Goal: Task Accomplishment & Management: Use online tool/utility

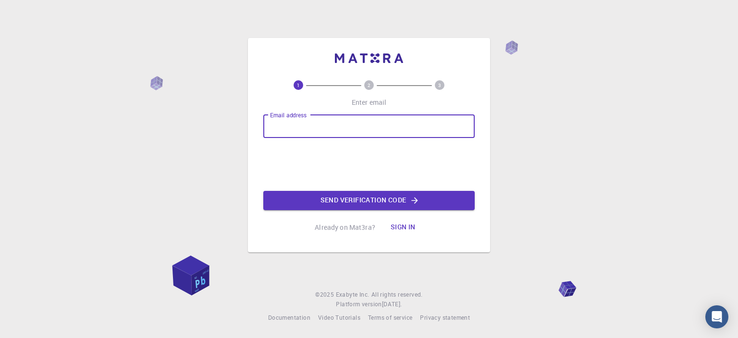
type input "[EMAIL_ADDRESS][DOMAIN_NAME]"
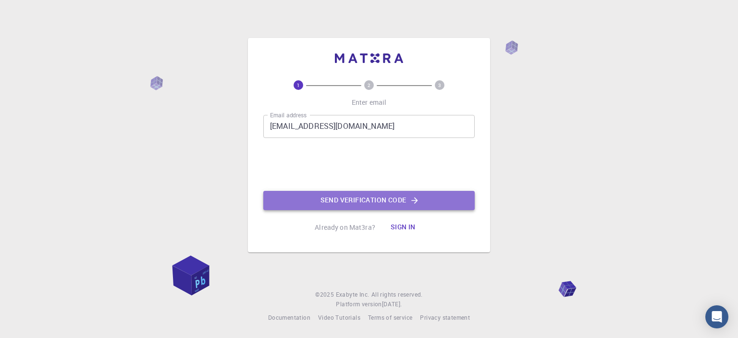
click at [339, 202] on button "Send verification code" at bounding box center [369, 200] width 212 height 19
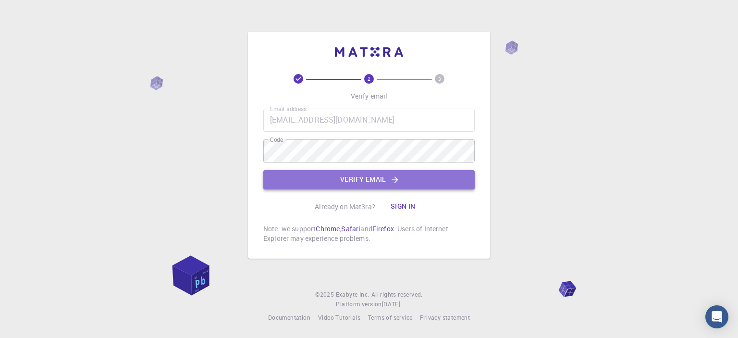
click at [320, 181] on button "Verify email" at bounding box center [369, 179] width 212 height 19
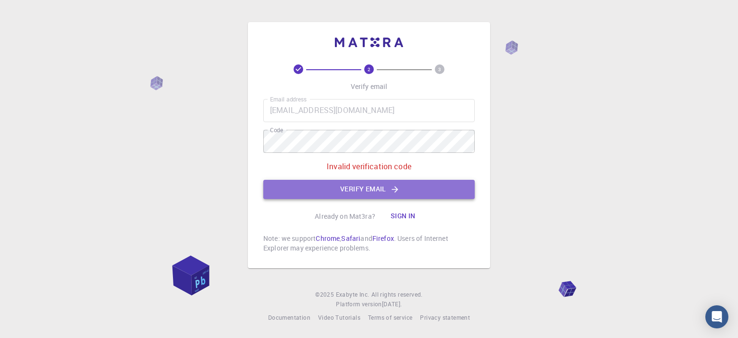
click at [306, 187] on button "Verify email" at bounding box center [369, 189] width 212 height 19
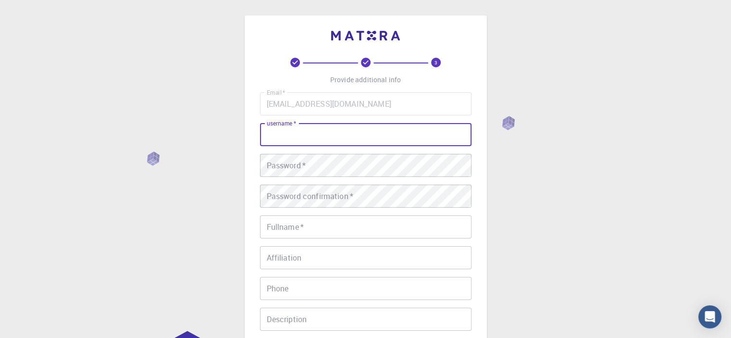
click at [288, 133] on input "username   *" at bounding box center [366, 134] width 212 height 23
type input "[PERSON_NAME]"
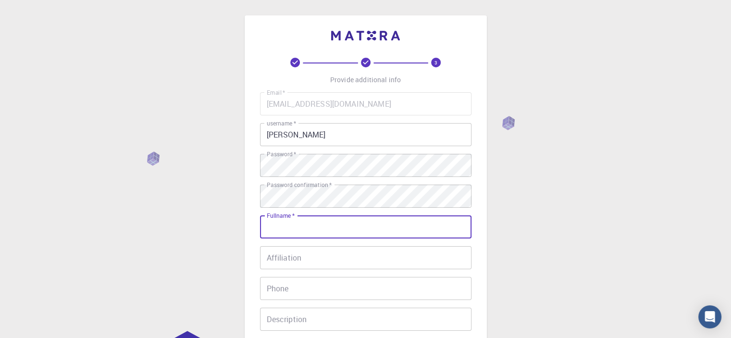
click at [302, 223] on input "Fullname   *" at bounding box center [366, 226] width 212 height 23
type input "[PERSON_NAME]"
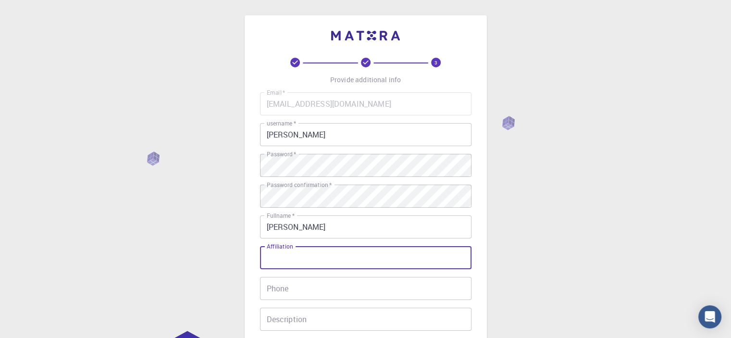
click at [311, 261] on input "Affiliation" at bounding box center [366, 257] width 212 height 23
type input "[GEOGRAPHIC_DATA]"
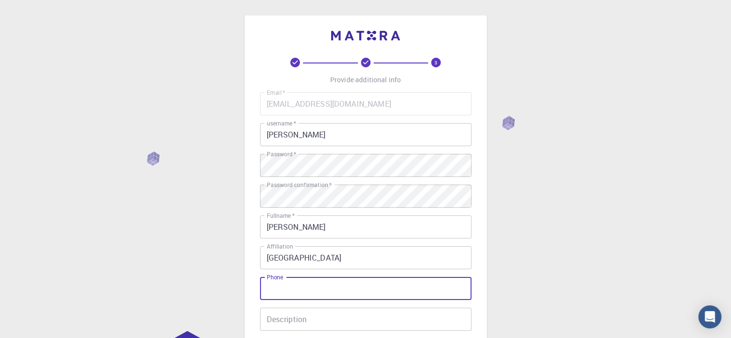
click at [315, 289] on input "Phone" at bounding box center [366, 288] width 212 height 23
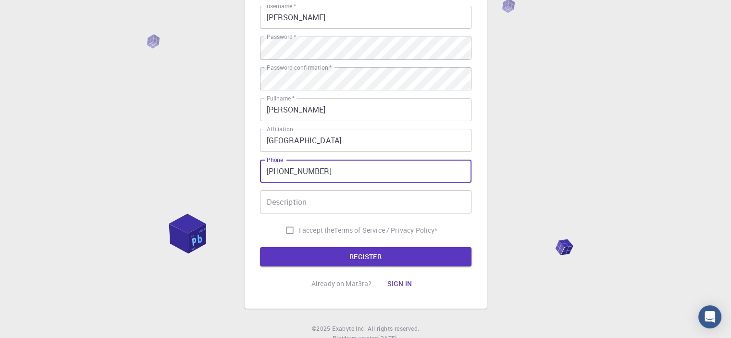
scroll to position [138, 0]
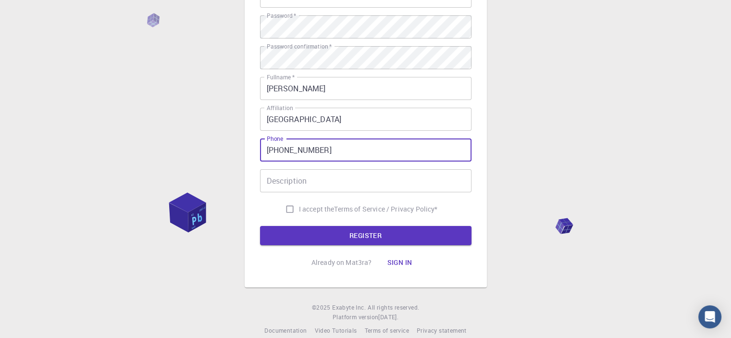
type input "[PHONE_NUMBER]"
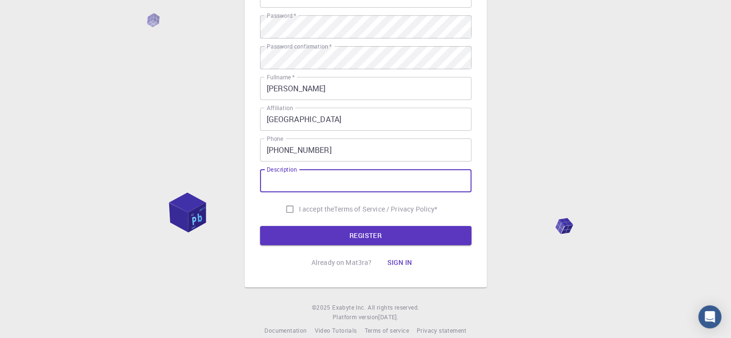
click at [402, 187] on input "Description" at bounding box center [366, 180] width 212 height 23
type input "Master student"
click at [288, 209] on input "I accept the Terms of Service / Privacy Policy *" at bounding box center [290, 209] width 18 height 18
checkbox input "true"
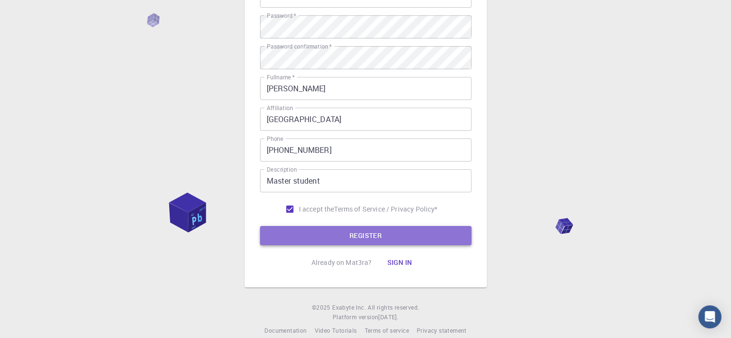
click at [302, 241] on button "REGISTER" at bounding box center [366, 235] width 212 height 19
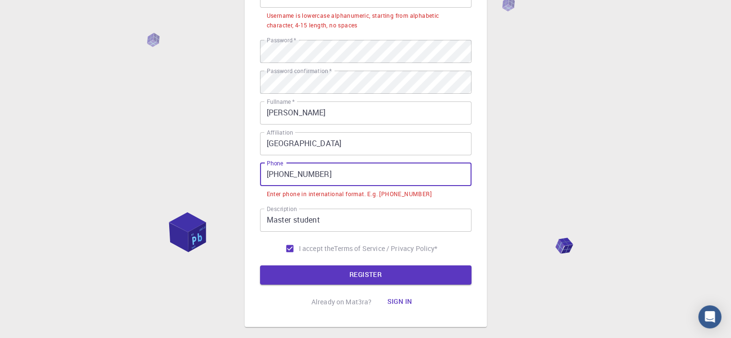
click at [282, 176] on input "[PHONE_NUMBER]" at bounding box center [366, 174] width 212 height 23
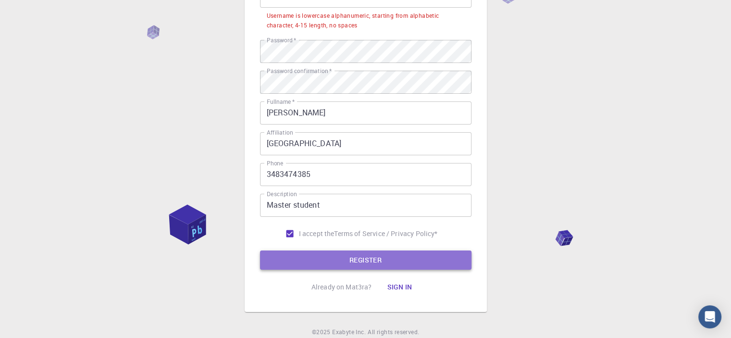
click at [326, 267] on button "REGISTER" at bounding box center [366, 259] width 212 height 19
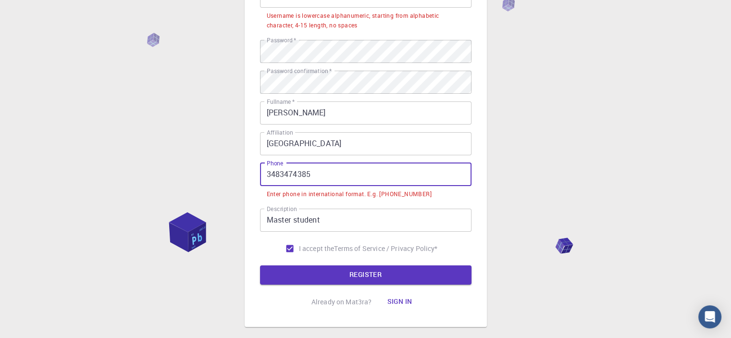
click at [265, 176] on input "3483474385" at bounding box center [366, 174] width 212 height 23
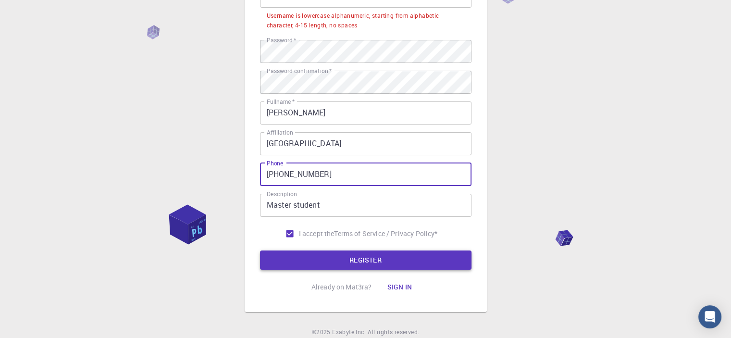
type input "[PHONE_NUMBER]"
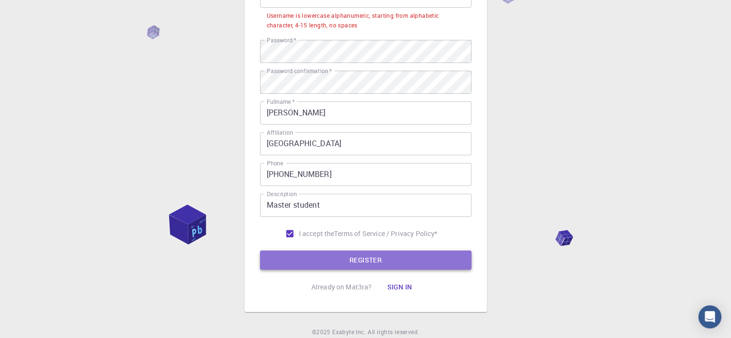
click at [297, 262] on button "REGISTER" at bounding box center [366, 259] width 212 height 19
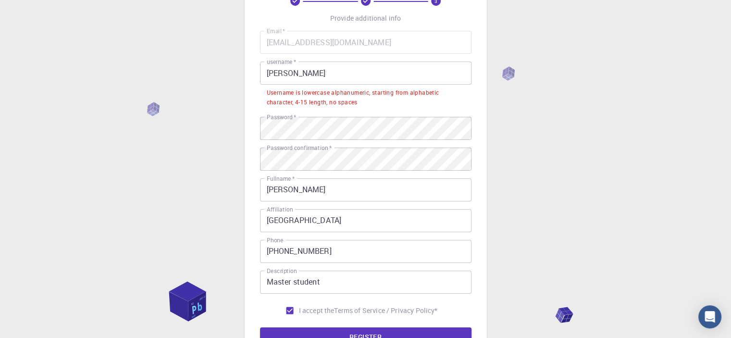
scroll to position [60, 0]
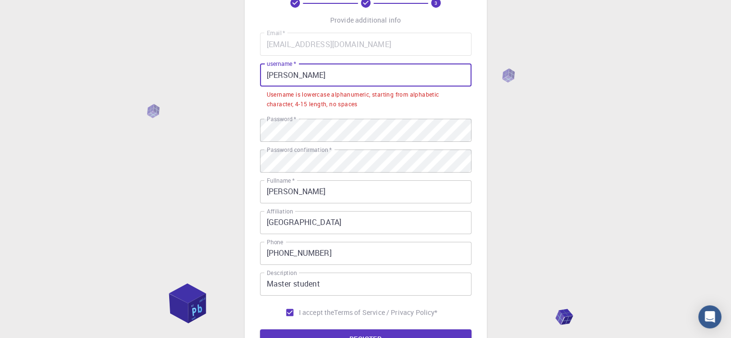
click at [319, 76] on input "[PERSON_NAME]" at bounding box center [366, 74] width 212 height 23
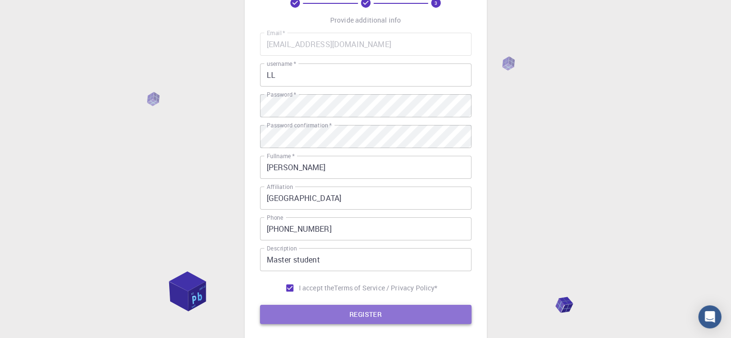
click at [365, 320] on button "REGISTER" at bounding box center [366, 314] width 212 height 19
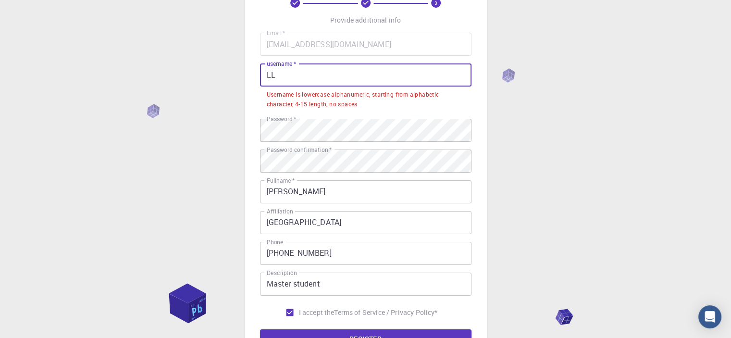
click at [290, 80] on input "LL" at bounding box center [366, 74] width 212 height 23
type input "L"
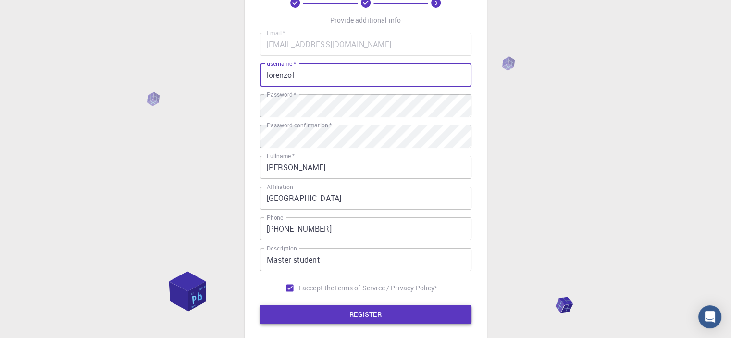
type input "lorenzol"
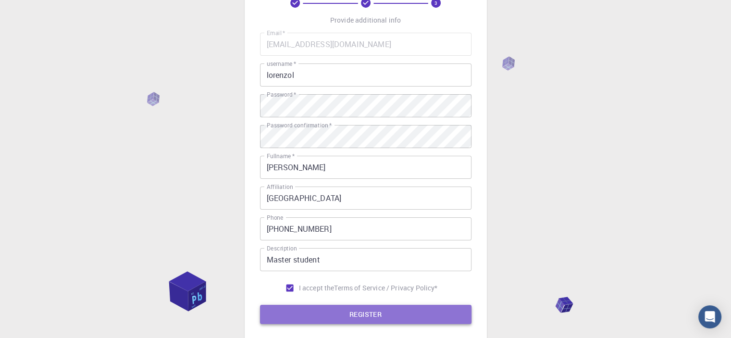
click at [340, 320] on button "REGISTER" at bounding box center [366, 314] width 212 height 19
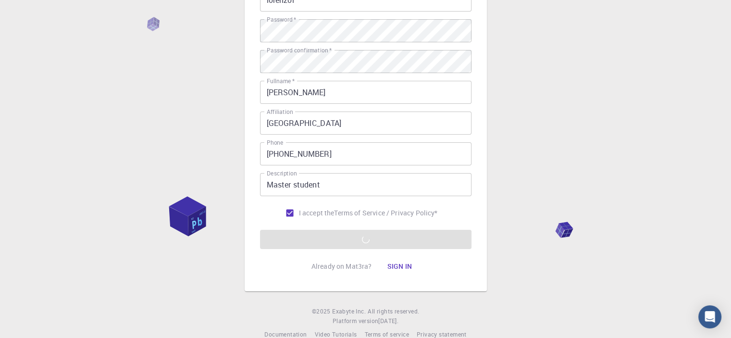
scroll to position [151, 0]
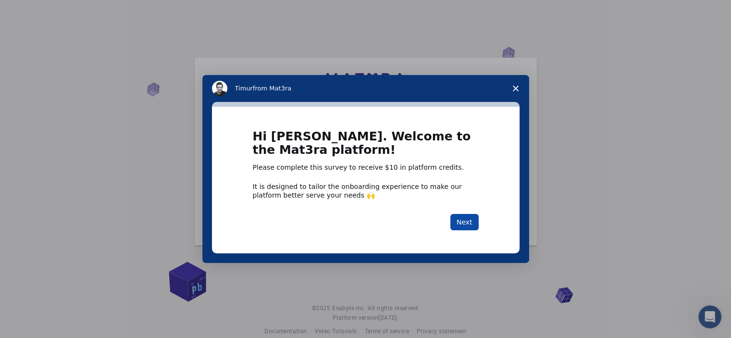
click at [469, 217] on button "Next" at bounding box center [464, 222] width 28 height 16
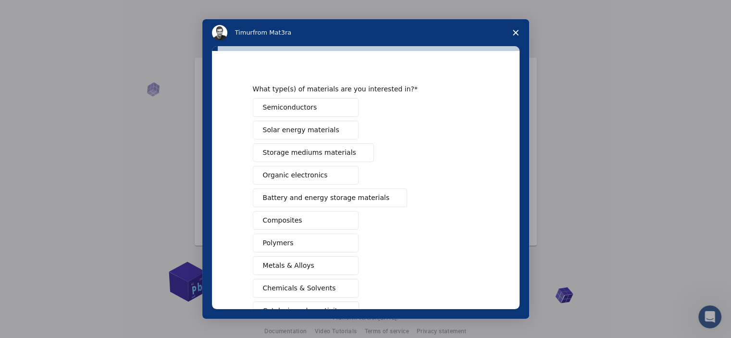
scroll to position [31, 0]
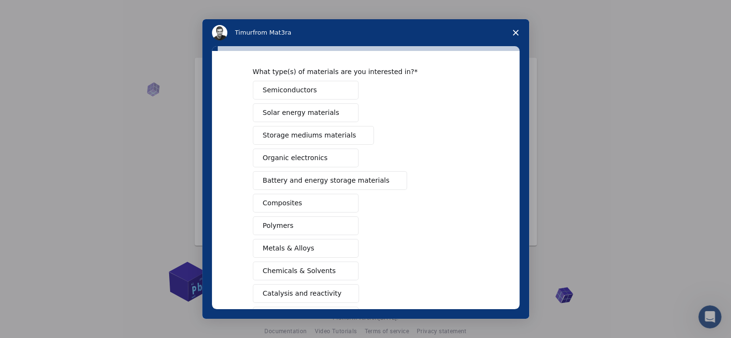
click at [324, 92] on button "Semiconductors" at bounding box center [306, 90] width 106 height 19
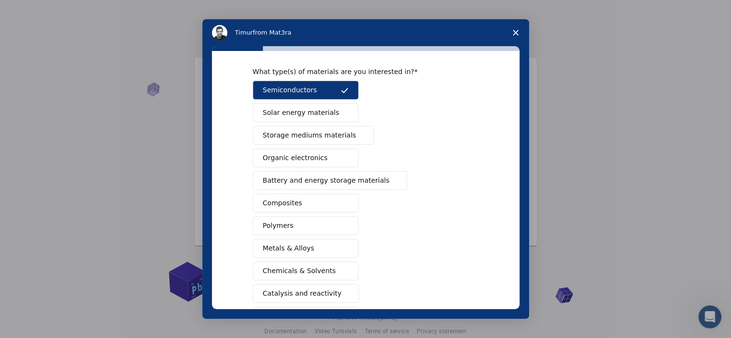
click at [322, 112] on span "Solar energy materials" at bounding box center [301, 113] width 76 height 10
click at [322, 156] on button "Organic electronics" at bounding box center [306, 158] width 106 height 19
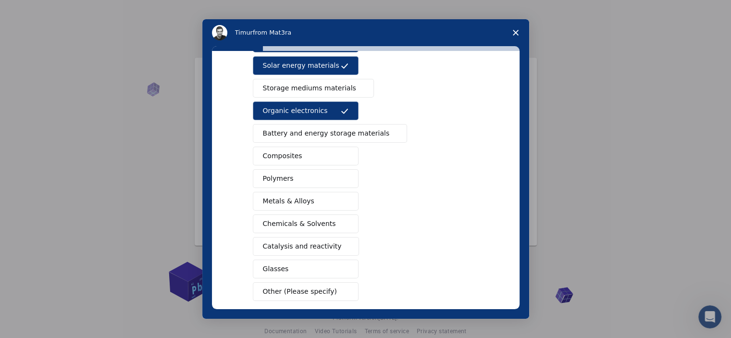
scroll to position [82, 0]
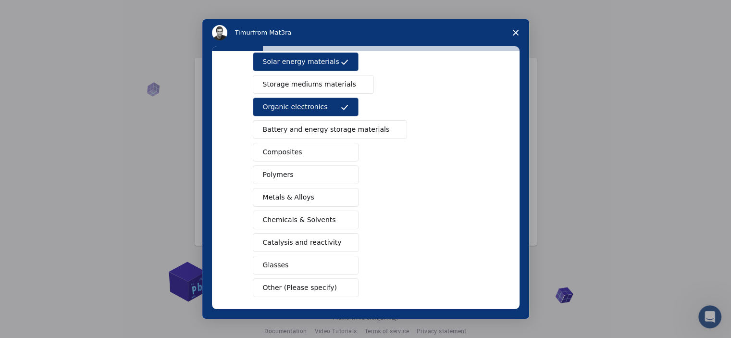
click at [336, 240] on button "Catalysis and reactivity" at bounding box center [306, 242] width 107 height 19
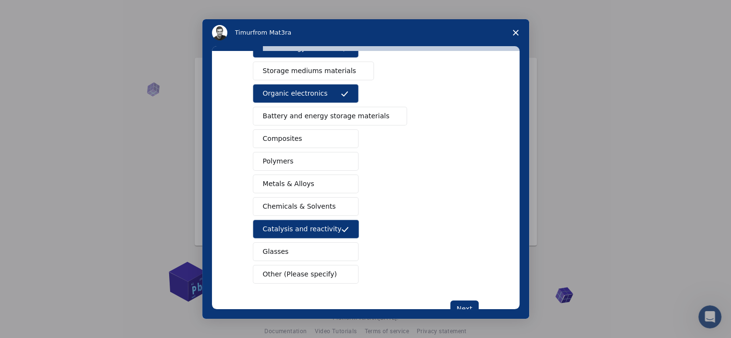
scroll to position [96, 0]
click at [335, 180] on button "Metals & Alloys" at bounding box center [306, 183] width 106 height 19
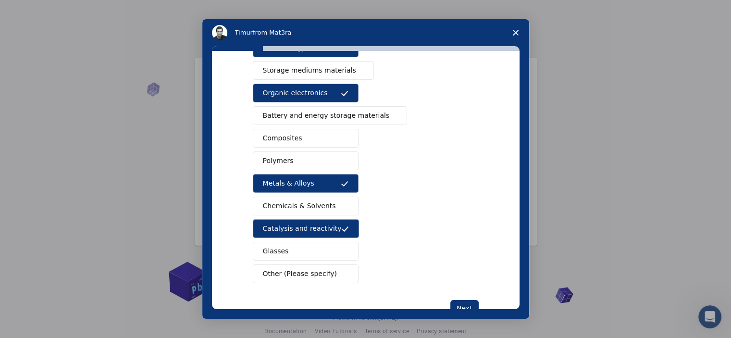
click at [331, 265] on button "Other (Please specify)" at bounding box center [306, 273] width 106 height 19
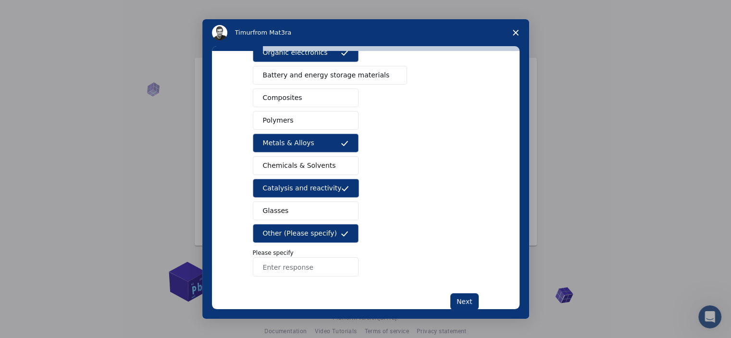
scroll to position [139, 0]
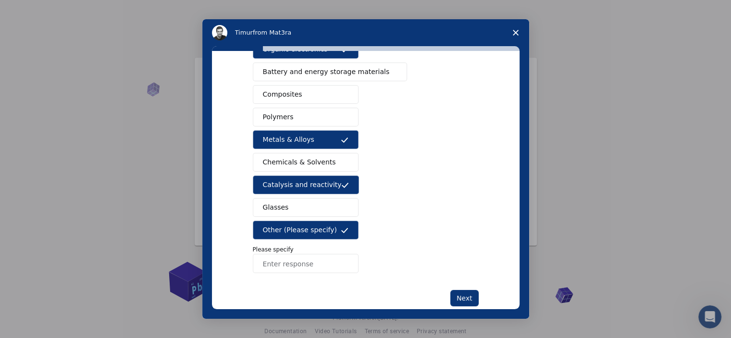
click at [300, 263] on input "Enter response" at bounding box center [306, 263] width 106 height 19
click at [325, 266] on input "Enter response" at bounding box center [306, 263] width 106 height 19
type input "metal oxides (nano-scale)"
click at [459, 293] on button "Next" at bounding box center [464, 298] width 28 height 16
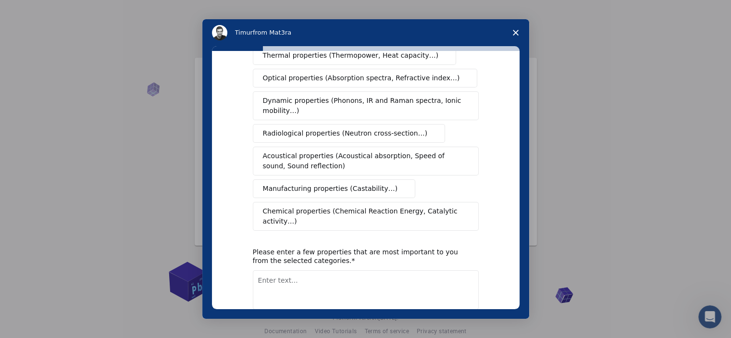
scroll to position [0, 0]
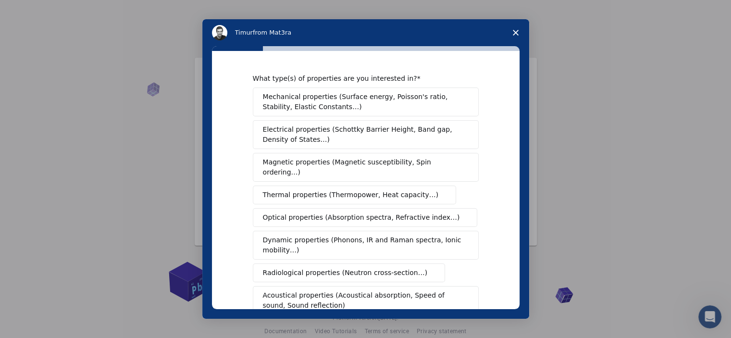
click at [411, 128] on span "Electrical properties (Schottky Barrier Height, Band gap, Density of States…)" at bounding box center [363, 134] width 200 height 20
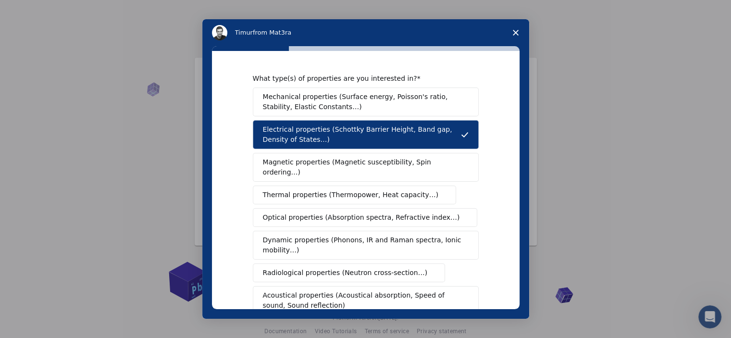
click at [411, 161] on span "Magnetic properties (Magnetic susceptibility, Spin ordering…)" at bounding box center [362, 167] width 199 height 20
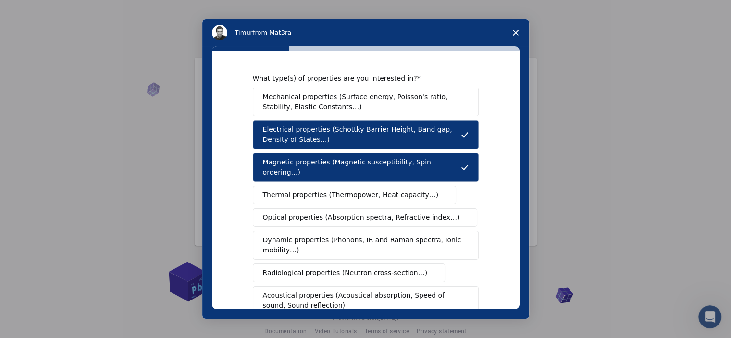
click at [410, 212] on span "Optical properties (Absorption spectra, Refractive index…)" at bounding box center [361, 217] width 197 height 10
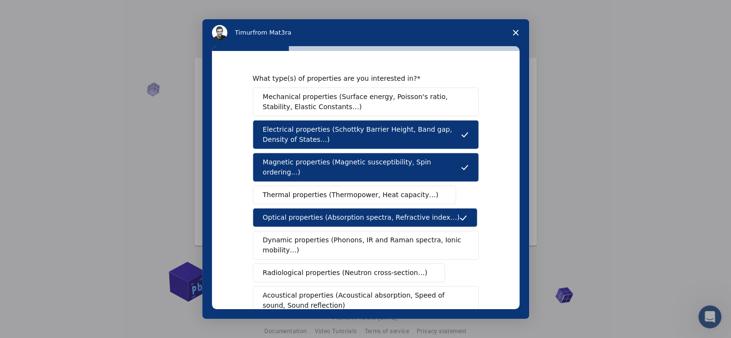
click at [411, 235] on span "Dynamic properties (Phonons, IR and Raman spectra, Ionic mobility…)" at bounding box center [362, 245] width 199 height 20
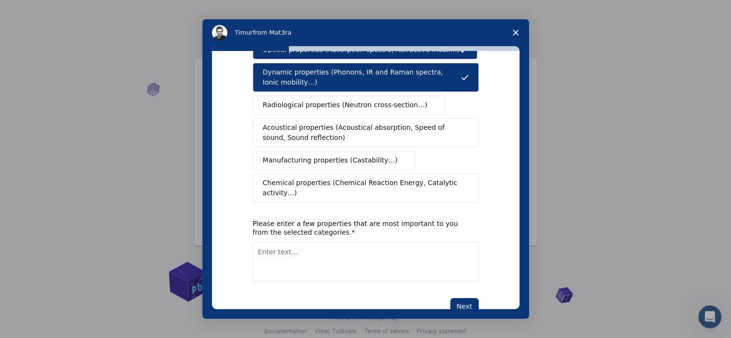
scroll to position [169, 0]
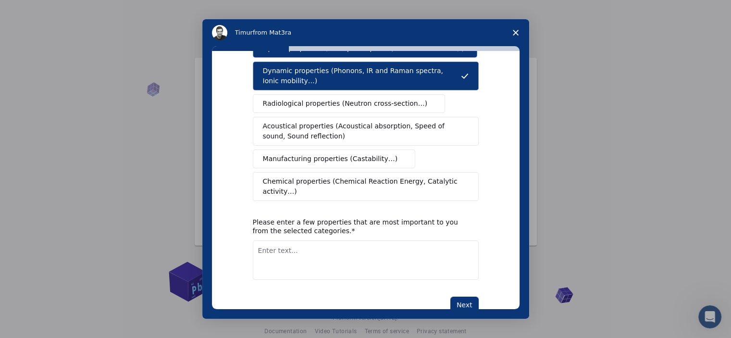
click at [430, 176] on span "Chemical properties (Chemical Reaction Energy, Catalytic activity…)" at bounding box center [362, 186] width 199 height 20
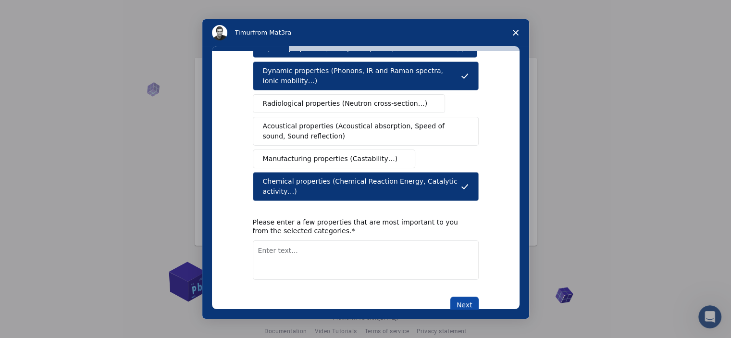
click at [460, 297] on button "Next" at bounding box center [464, 305] width 28 height 16
click at [388, 251] on textarea "Enter text..." at bounding box center [366, 259] width 226 height 39
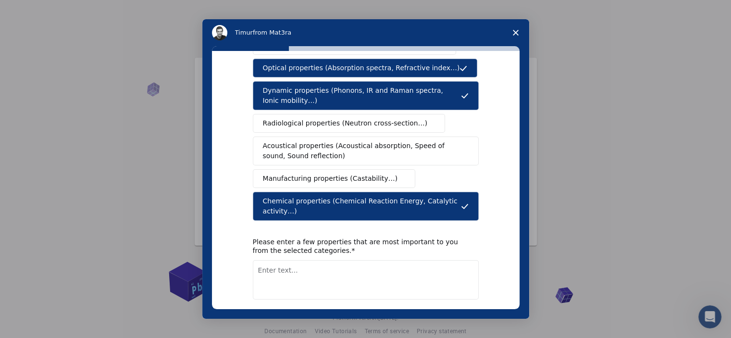
scroll to position [158, 0]
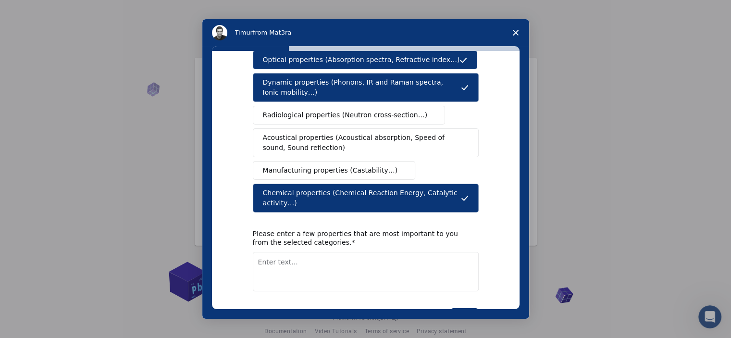
click at [319, 252] on textarea "Enter text..." at bounding box center [366, 271] width 226 height 39
click at [324, 252] on textarea "Band-gap prediction, minimum energy barrier, electron-phonon coupling," at bounding box center [366, 271] width 226 height 39
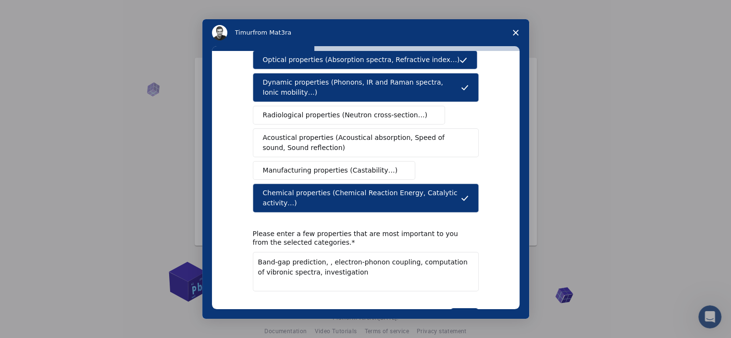
click at [345, 252] on textarea "Band-gap prediction, , electron-phonon coupling, computation of vibronic spectr…" at bounding box center [366, 271] width 226 height 39
type textarea "Band-gap prediction, , electron-phonon coupling, computation of vibronic spectr…"
click at [463, 308] on button "Next" at bounding box center [464, 316] width 28 height 16
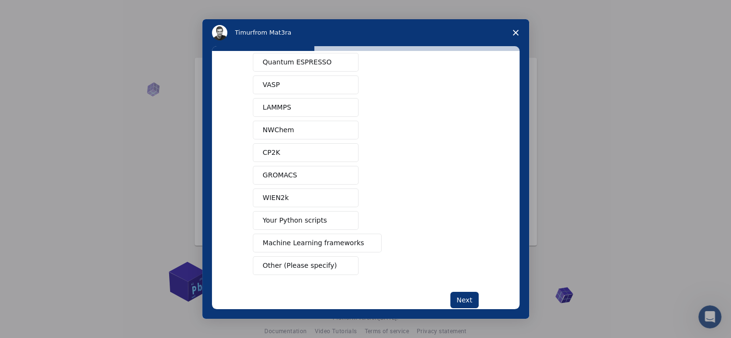
scroll to position [31, 0]
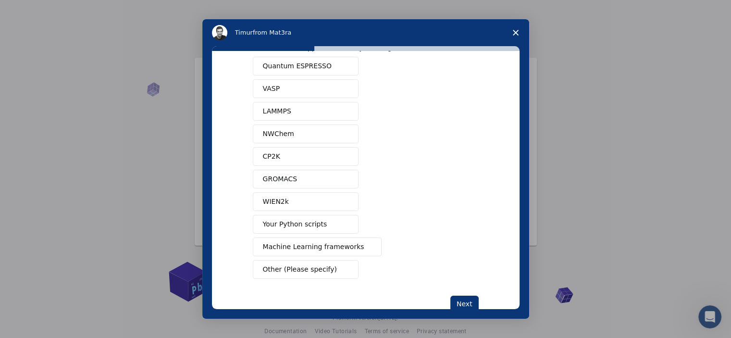
click at [310, 61] on span "Quantum ESPRESSO" at bounding box center [297, 66] width 69 height 10
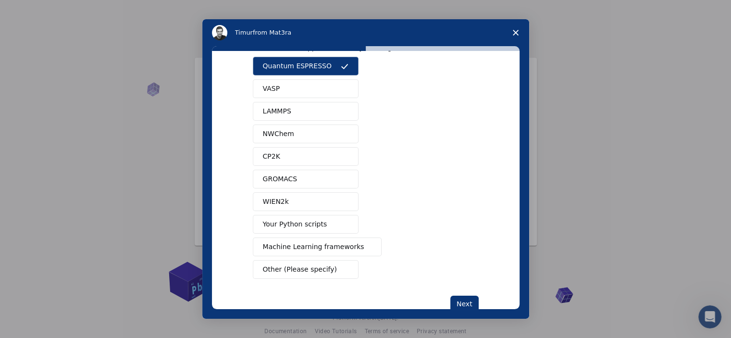
click at [304, 82] on button "VASP" at bounding box center [306, 88] width 106 height 19
click at [294, 151] on button "CP2K" at bounding box center [306, 156] width 106 height 19
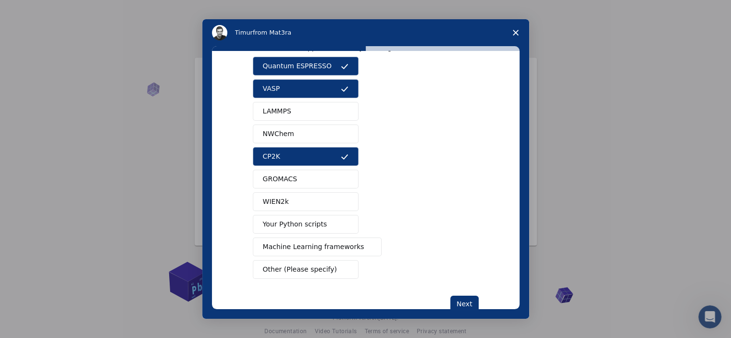
click at [297, 222] on span "Your Python scripts" at bounding box center [295, 224] width 64 height 10
click at [302, 267] on span "Other (Please specify)" at bounding box center [300, 269] width 74 height 10
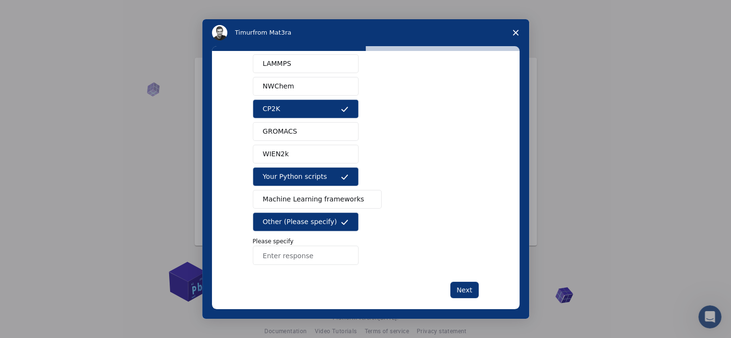
scroll to position [79, 0]
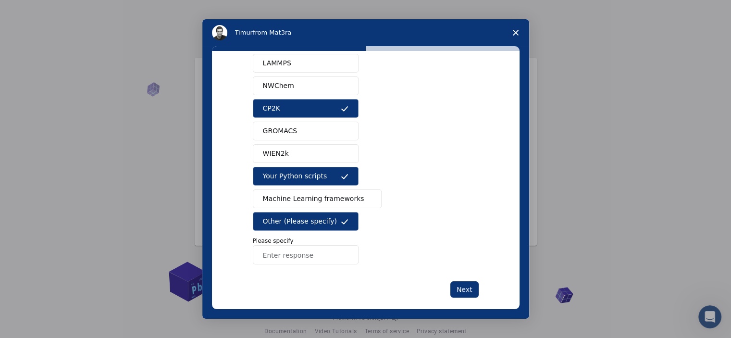
click at [300, 253] on input "Enter response" at bounding box center [306, 254] width 106 height 19
type input "Gaussian16"
click at [463, 286] on button "Next" at bounding box center [464, 289] width 28 height 16
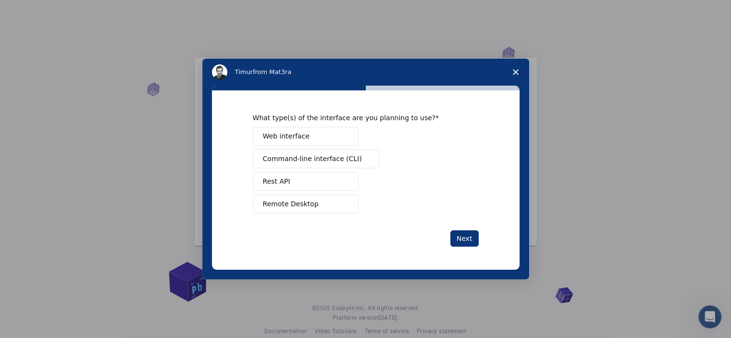
click at [311, 160] on span "Command-line interface (CLI)" at bounding box center [312, 159] width 99 height 10
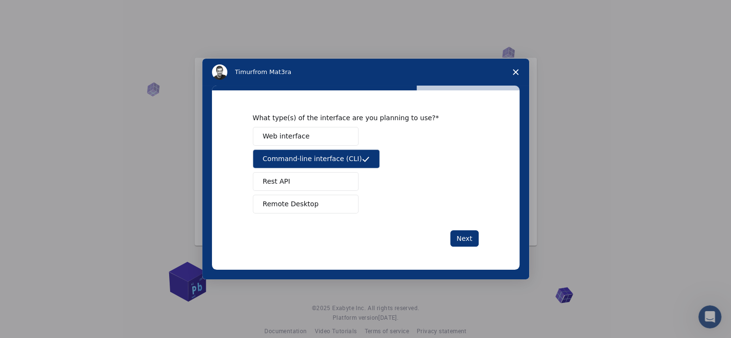
click at [315, 198] on button "Remote Desktop" at bounding box center [306, 204] width 106 height 19
click at [335, 179] on button "Rest API" at bounding box center [306, 181] width 106 height 19
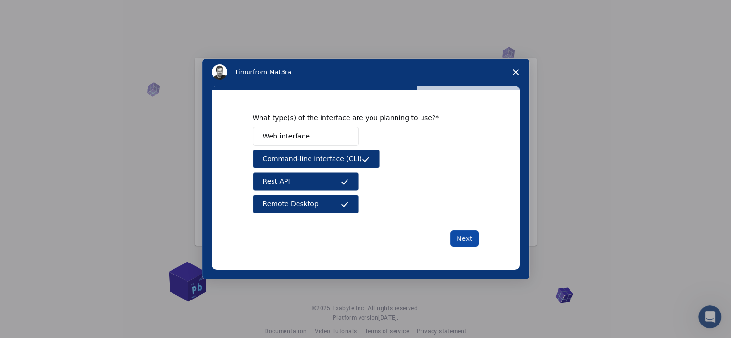
click at [466, 237] on button "Next" at bounding box center [464, 238] width 28 height 16
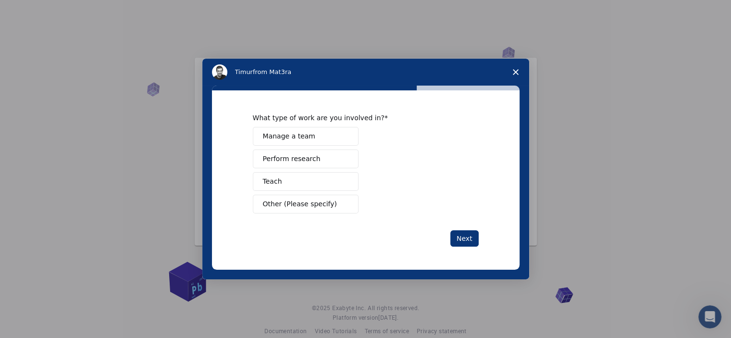
click at [335, 157] on button "Perform research" at bounding box center [306, 158] width 106 height 19
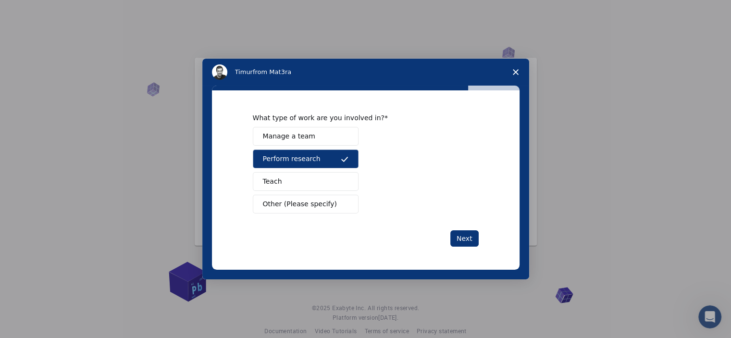
click at [333, 203] on button "Other (Please specify)" at bounding box center [306, 204] width 106 height 19
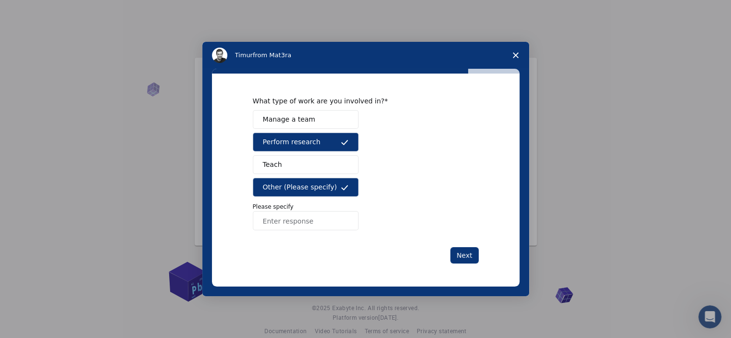
click at [341, 189] on icon "Intercom messenger" at bounding box center [345, 188] width 8 height 8
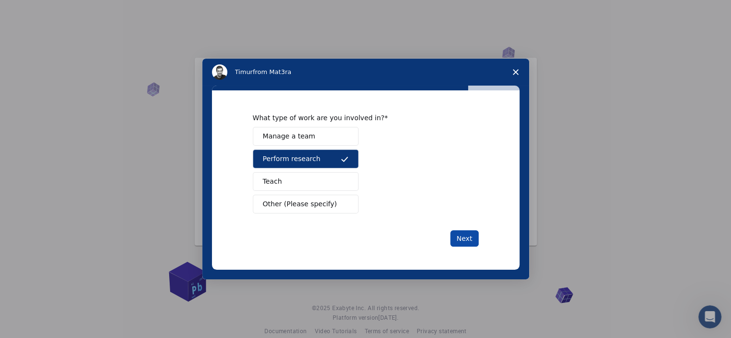
click at [464, 236] on button "Next" at bounding box center [464, 238] width 28 height 16
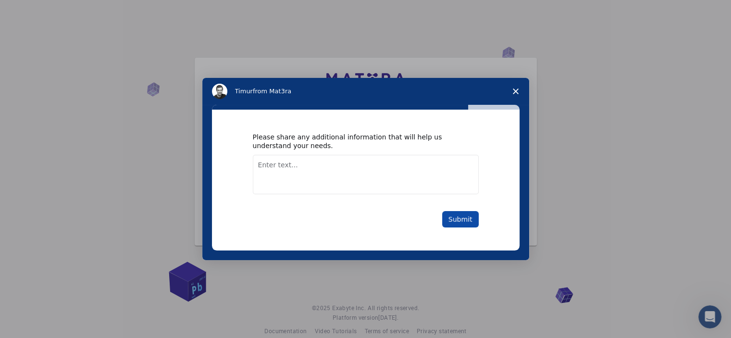
click at [458, 220] on button "Submit" at bounding box center [460, 219] width 37 height 16
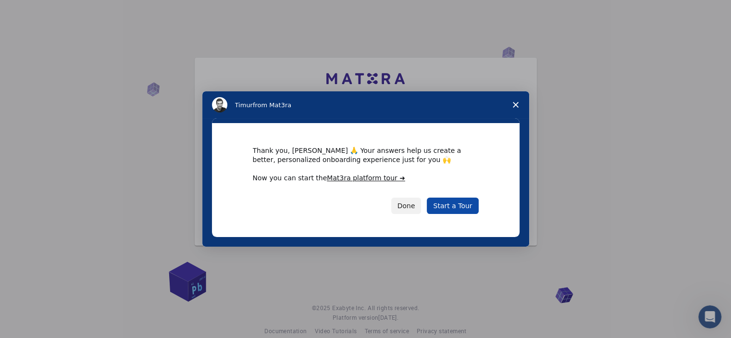
click at [454, 203] on link "Start a Tour" at bounding box center [452, 206] width 51 height 16
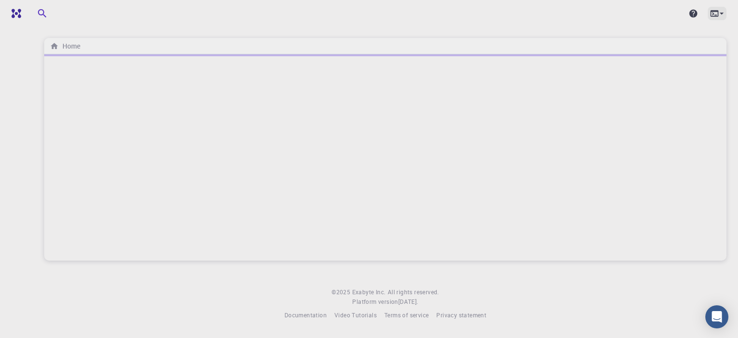
click at [719, 16] on icon at bounding box center [722, 14] width 10 height 10
click at [721, 14] on div at bounding box center [369, 169] width 738 height 338
click at [41, 8] on icon "button" at bounding box center [43, 14] width 12 height 12
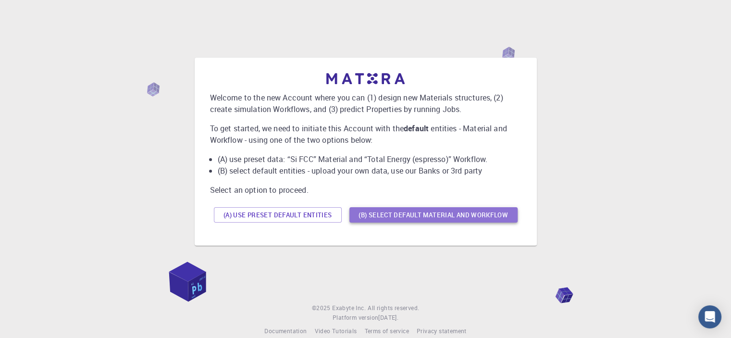
click at [378, 212] on button "(B) Select default material and workflow" at bounding box center [433, 214] width 168 height 15
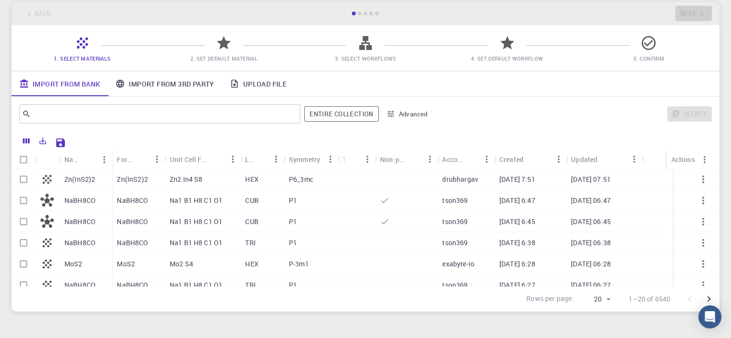
click at [91, 177] on p "Zn(InS2)2" at bounding box center [79, 179] width 31 height 10
checkbox input "true"
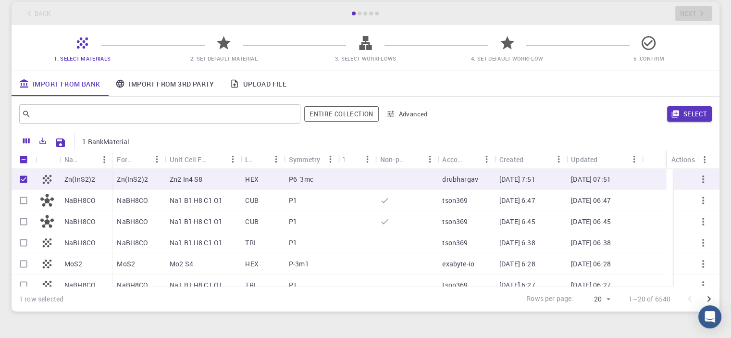
click at [91, 177] on p "Zn(InS2)2" at bounding box center [79, 179] width 31 height 10
checkbox input "false"
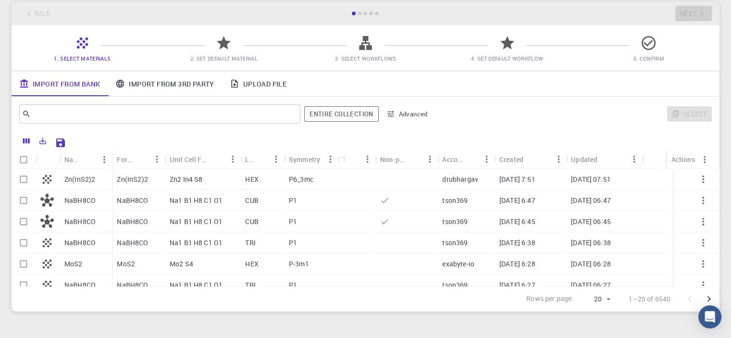
click at [72, 178] on p "Zn(InS2)2" at bounding box center [79, 179] width 31 height 10
checkbox input "true"
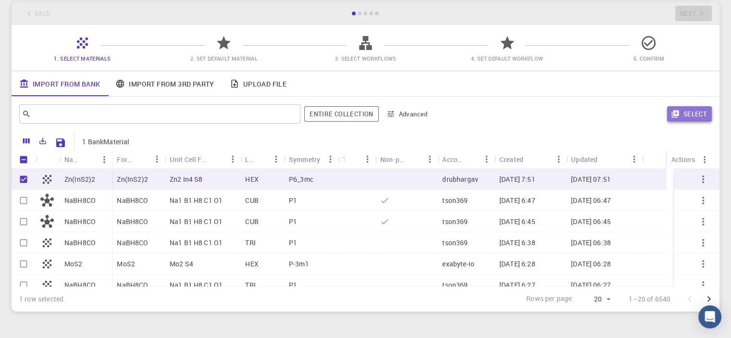
click at [681, 117] on button "Select" at bounding box center [689, 113] width 45 height 15
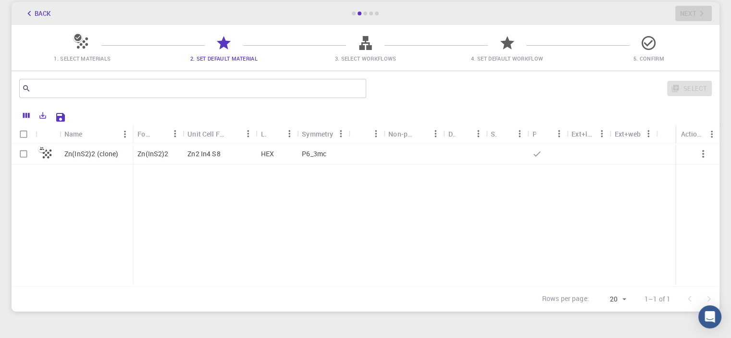
click at [164, 159] on div "Zn(InS2)2" at bounding box center [158, 153] width 50 height 21
checkbox input "true"
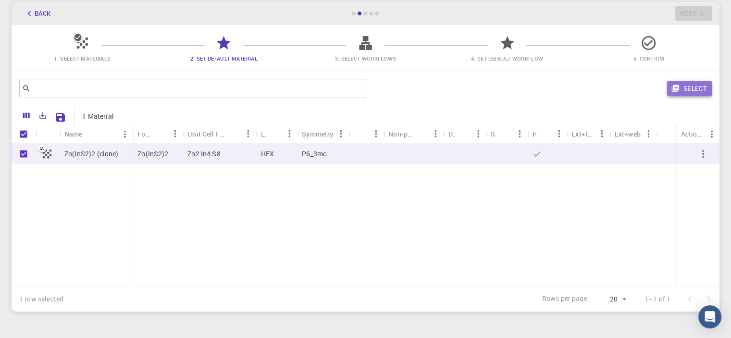
click at [684, 96] on button "Select" at bounding box center [689, 88] width 45 height 15
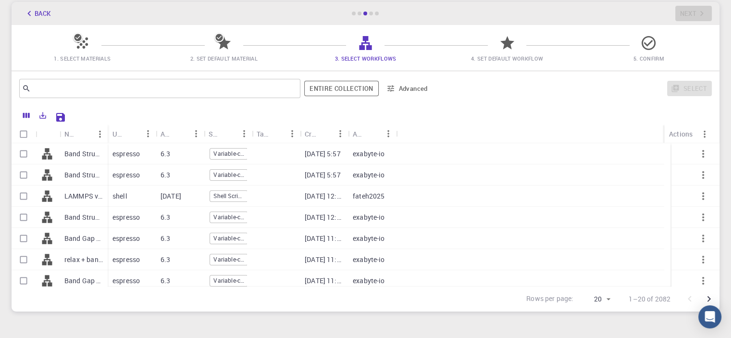
click at [69, 153] on p "Band Structure (LDA)" at bounding box center [83, 154] width 38 height 10
checkbox input "true"
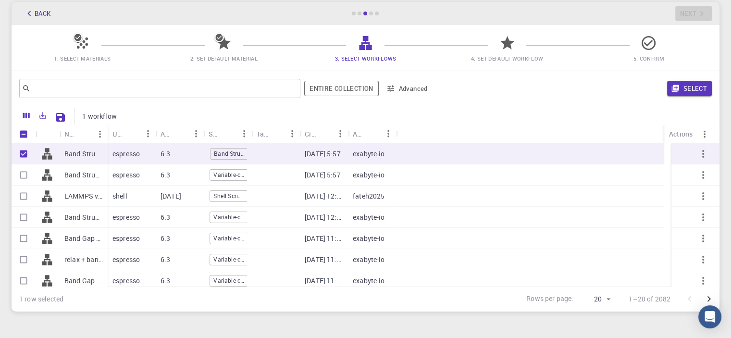
scroll to position [0, 43]
click at [60, 198] on div "LAMMPS via Shell script Workflow (clone)" at bounding box center [84, 196] width 48 height 21
checkbox input "true"
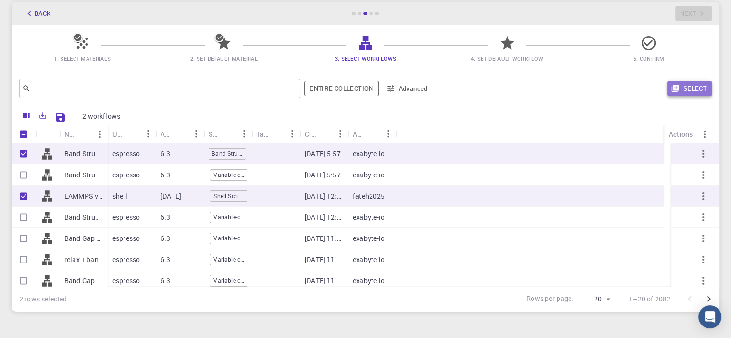
click at [683, 87] on button "Select" at bounding box center [689, 88] width 45 height 15
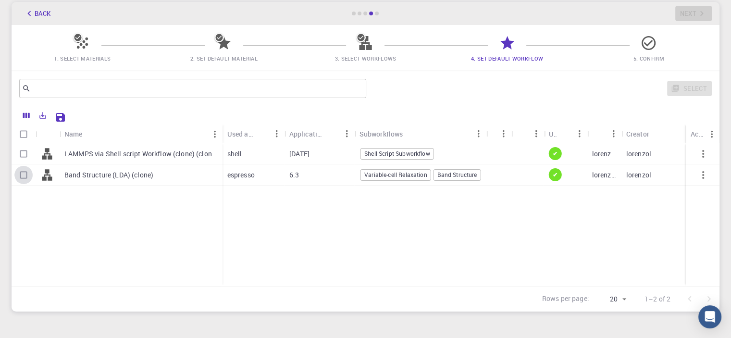
click at [23, 177] on input "Select row" at bounding box center [23, 175] width 18 height 18
checkbox input "true"
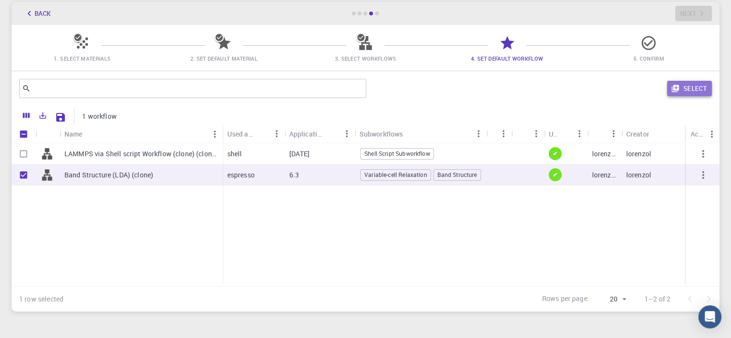
click at [689, 87] on button "Select" at bounding box center [689, 88] width 45 height 15
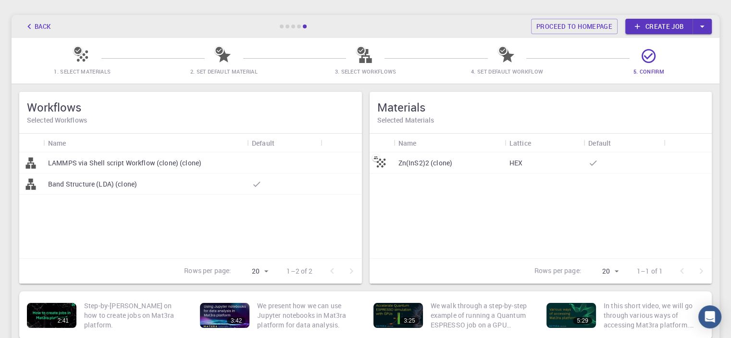
scroll to position [36, 0]
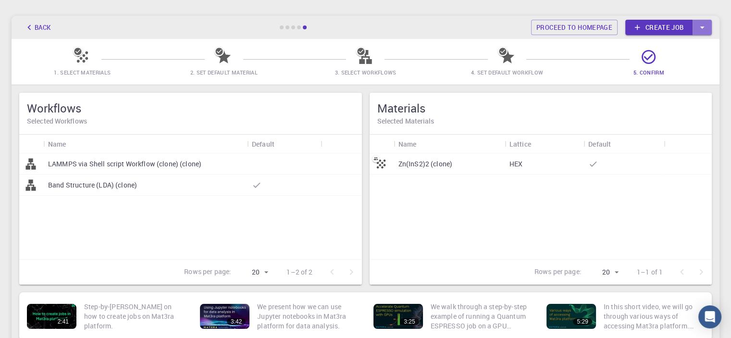
click at [705, 33] on button "button" at bounding box center [702, 27] width 19 height 15
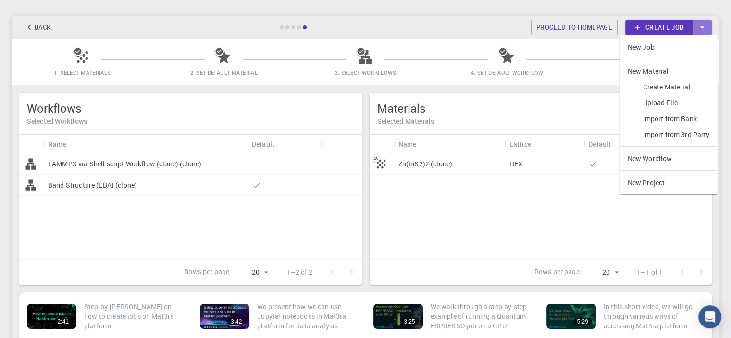
click at [705, 33] on button "button" at bounding box center [702, 27] width 19 height 15
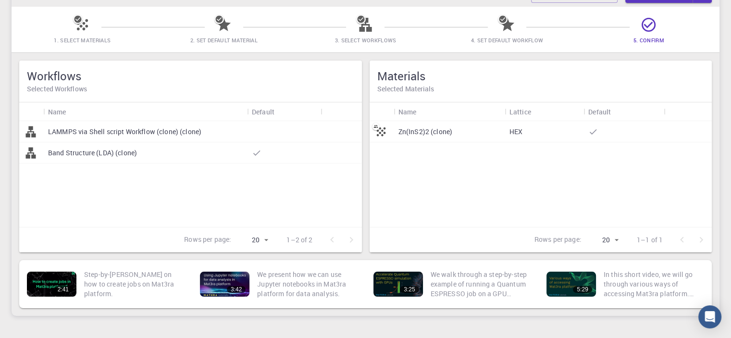
scroll to position [64, 0]
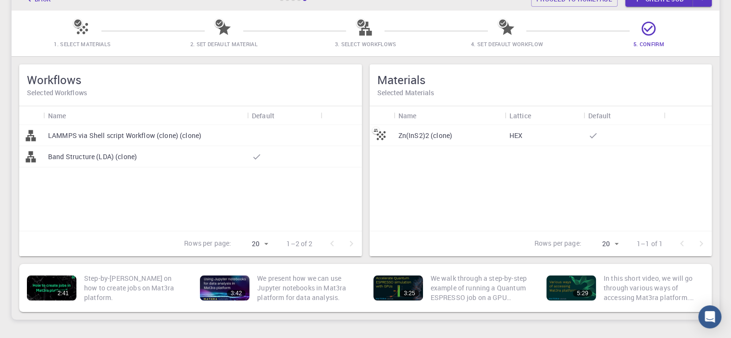
click at [128, 156] on p "Band Structure (LDA) (clone)" at bounding box center [92, 157] width 89 height 10
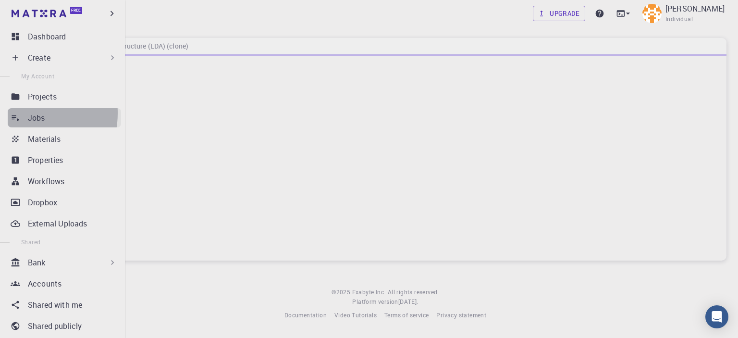
click at [21, 113] on link "Jobs" at bounding box center [64, 117] width 113 height 19
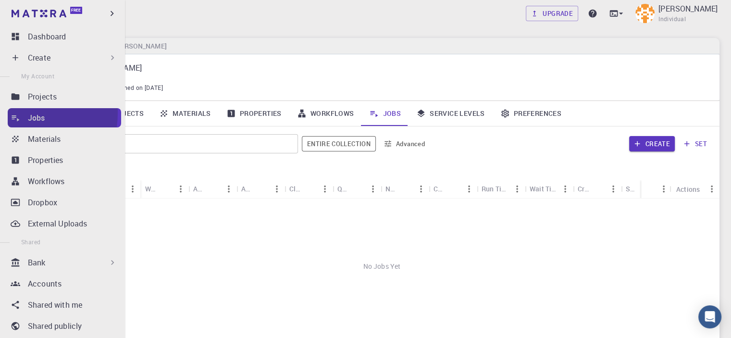
click at [21, 113] on link "Jobs" at bounding box center [64, 117] width 113 height 19
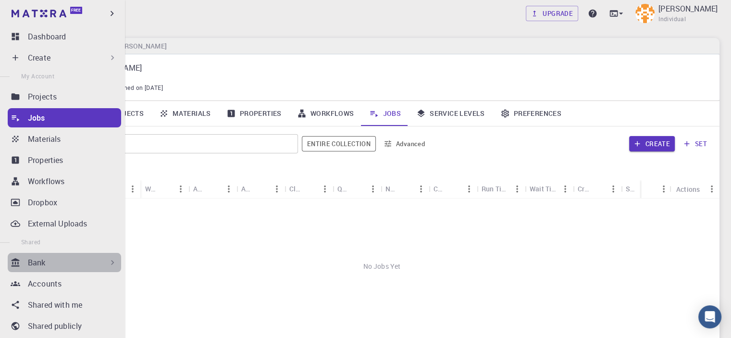
click at [113, 267] on div "Bank" at bounding box center [64, 262] width 113 height 19
click at [109, 264] on icon at bounding box center [113, 263] width 10 height 10
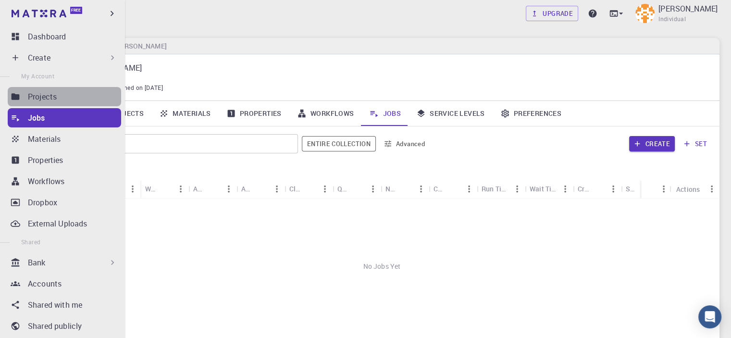
click at [70, 99] on div "Projects" at bounding box center [74, 97] width 93 height 12
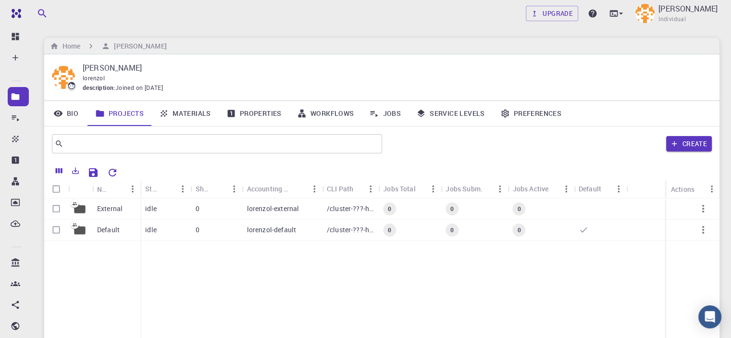
click at [181, 275] on div "External Default idle 0 lorenzol-external /cluster-???-home/lorenzol/lorenzol-e…" at bounding box center [381, 270] width 675 height 143
click at [148, 225] on p "idle" at bounding box center [151, 230] width 12 height 10
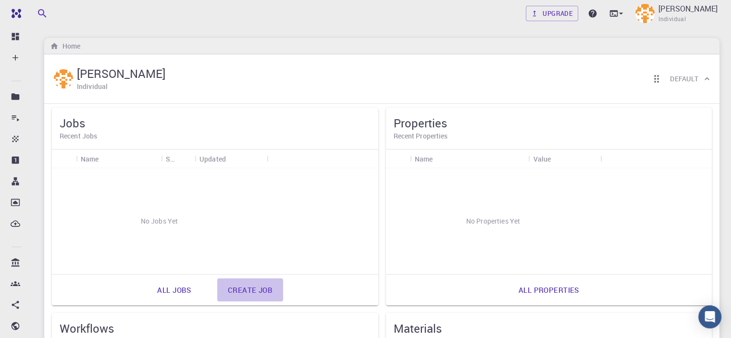
click at [217, 288] on link "Create job" at bounding box center [250, 289] width 66 height 23
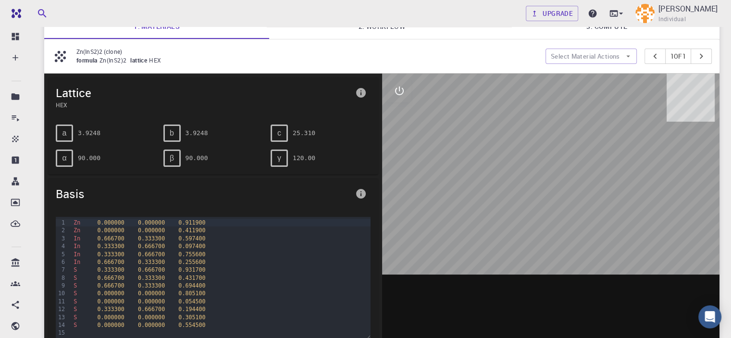
scroll to position [83, 0]
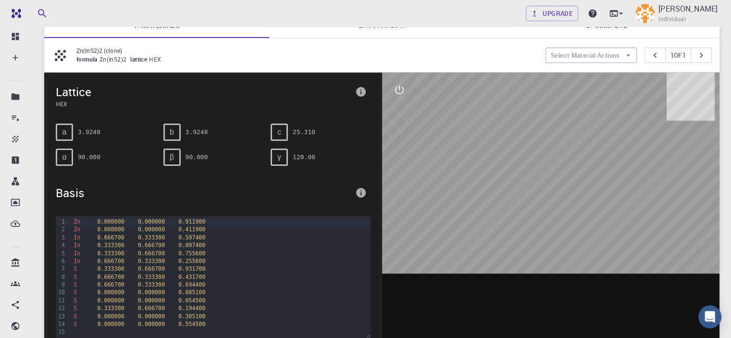
drag, startPoint x: 623, startPoint y: 119, endPoint x: 566, endPoint y: 173, distance: 78.9
click at [566, 173] on div at bounding box center [551, 222] width 338 height 299
drag, startPoint x: 566, startPoint y: 173, endPoint x: 543, endPoint y: 174, distance: 22.7
click at [543, 174] on div at bounding box center [551, 222] width 338 height 299
drag, startPoint x: 533, startPoint y: 173, endPoint x: 607, endPoint y: 261, distance: 115.7
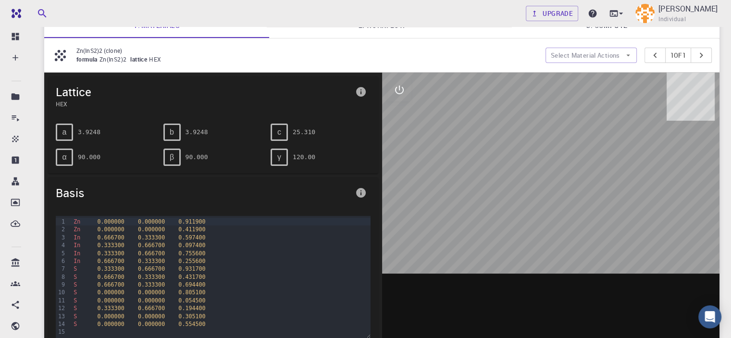
click at [607, 261] on div at bounding box center [551, 222] width 338 height 299
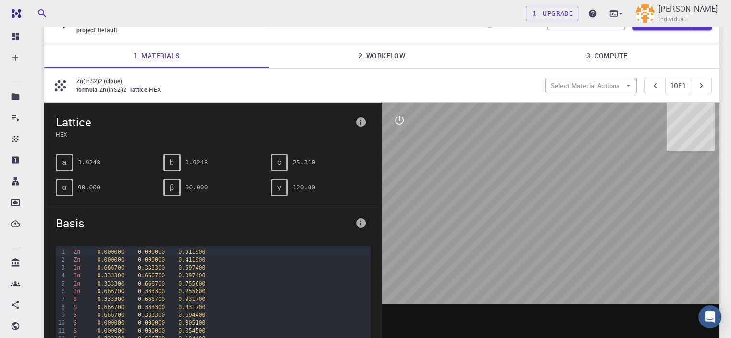
scroll to position [51, 0]
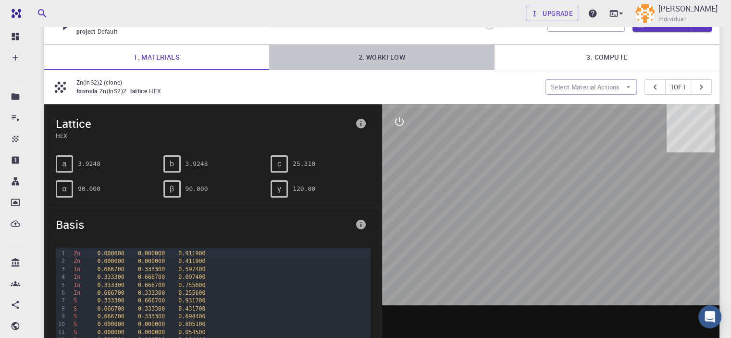
click at [381, 53] on link "2. Workflow" at bounding box center [381, 57] width 225 height 25
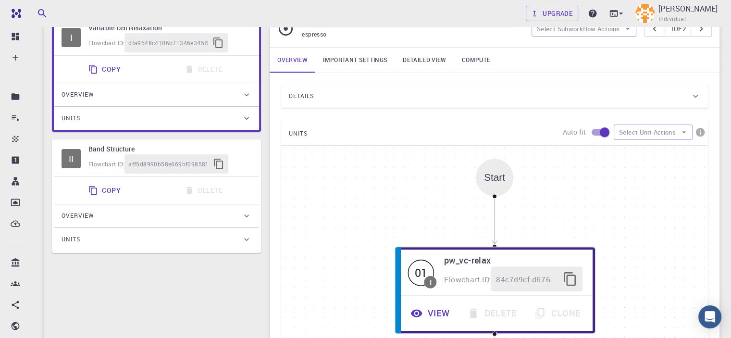
scroll to position [140, 0]
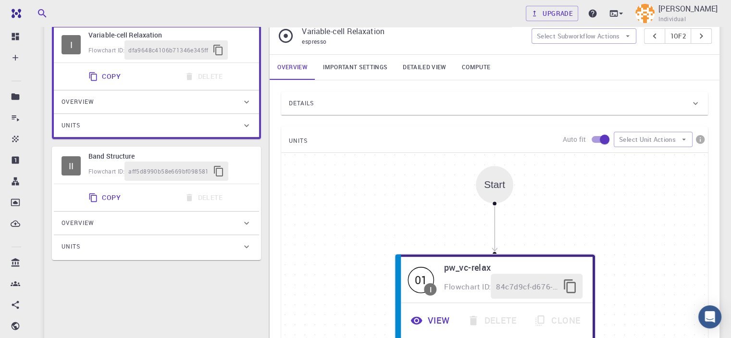
click at [115, 159] on h6 "Band Structure" at bounding box center [169, 156] width 163 height 11
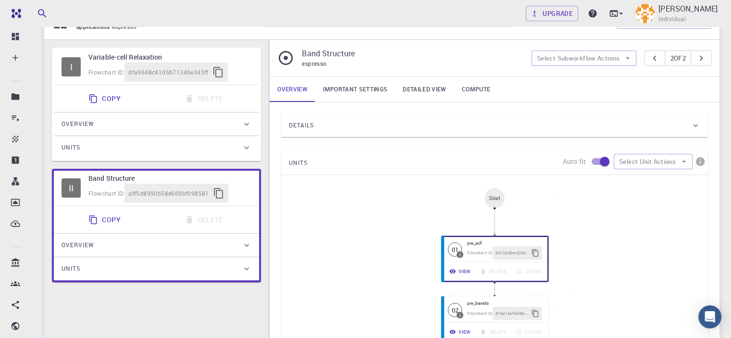
scroll to position [118, 0]
click at [376, 87] on link "Important settings" at bounding box center [355, 89] width 80 height 25
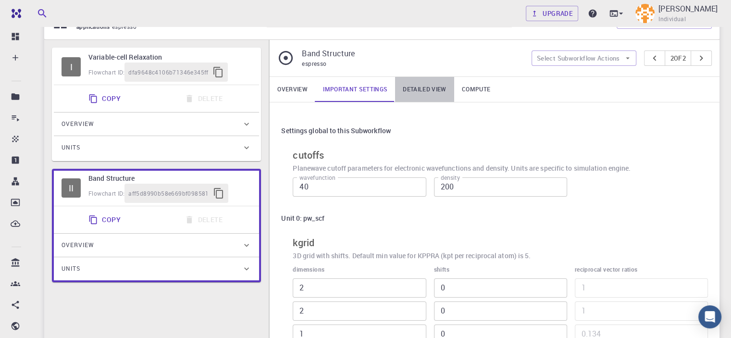
click at [432, 83] on link "Detailed view" at bounding box center [424, 89] width 59 height 25
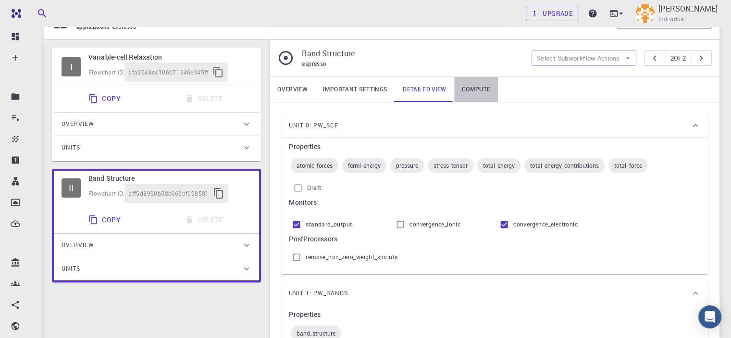
click at [472, 86] on link "Compute" at bounding box center [476, 89] width 44 height 25
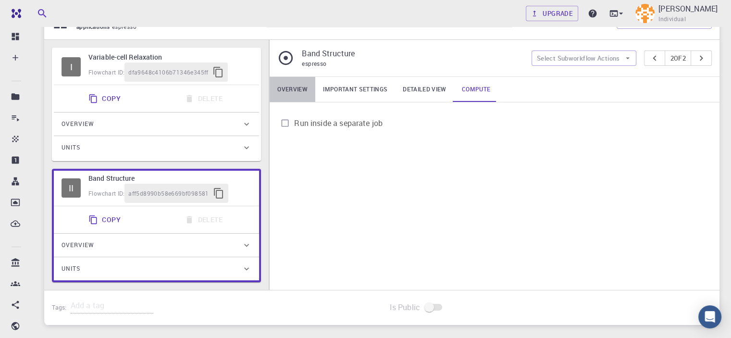
click at [308, 91] on link "Overview" at bounding box center [293, 89] width 46 height 25
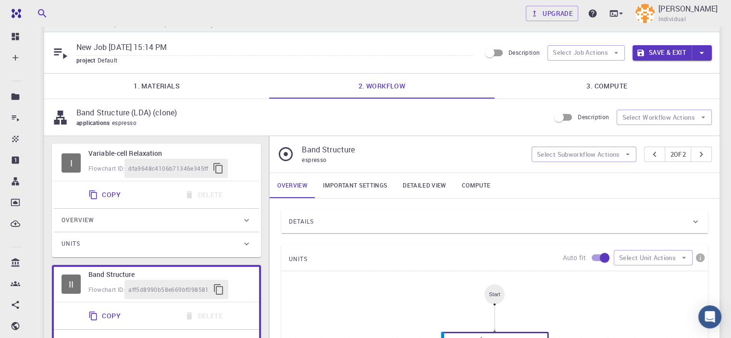
scroll to position [0, 0]
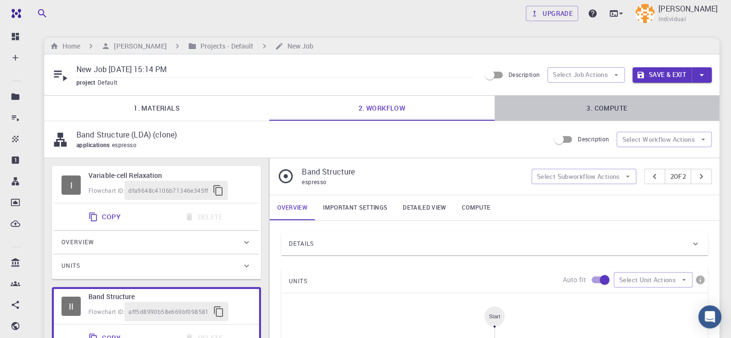
click at [623, 116] on link "3. Compute" at bounding box center [607, 108] width 225 height 25
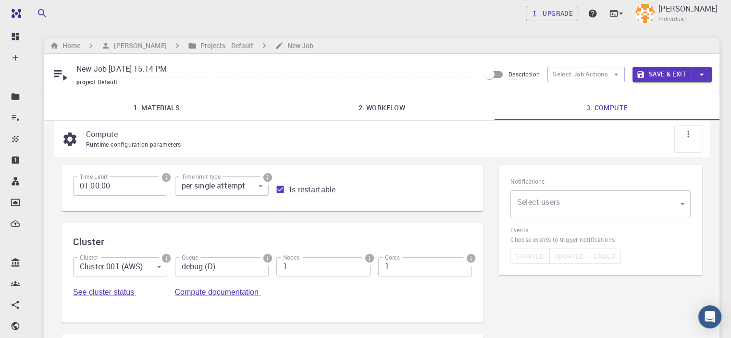
scroll to position [1, 0]
click at [664, 75] on button "Save & Exit" at bounding box center [662, 73] width 59 height 15
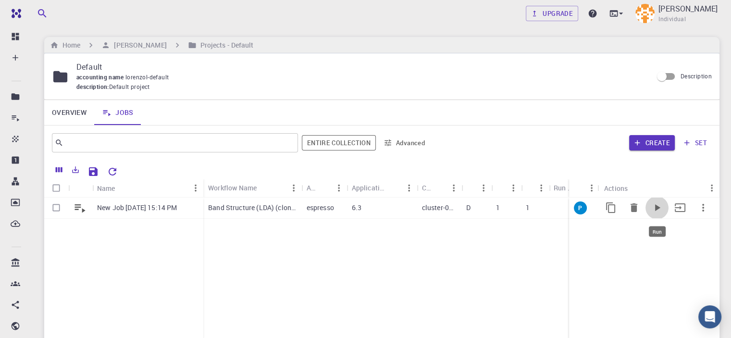
click at [650, 213] on button "Run" at bounding box center [657, 207] width 23 height 23
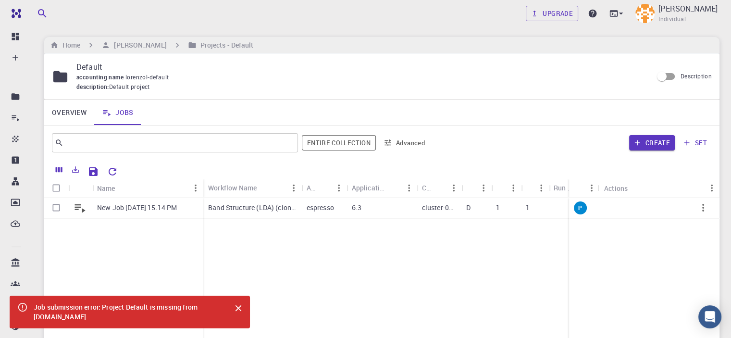
click at [243, 309] on icon "Close" at bounding box center [238, 308] width 11 height 11
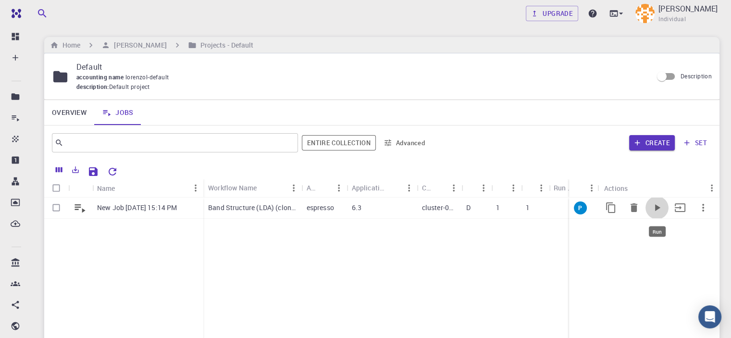
click at [657, 209] on icon "Run" at bounding box center [657, 207] width 5 height 7
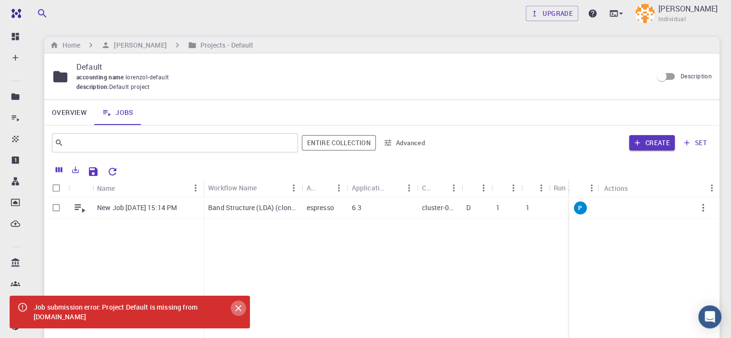
click at [240, 310] on icon "Close" at bounding box center [239, 308] width 6 height 6
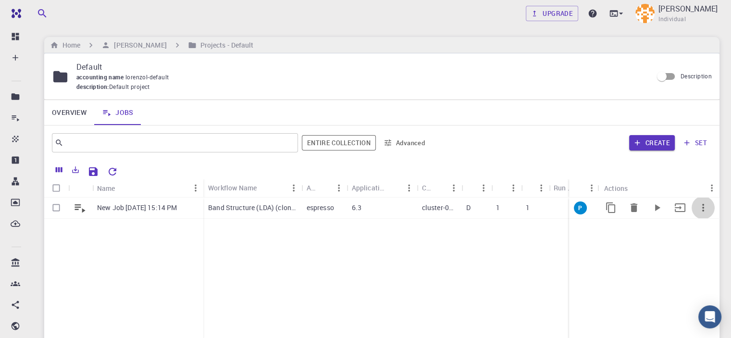
click at [709, 206] on icon "button" at bounding box center [703, 208] width 12 height 12
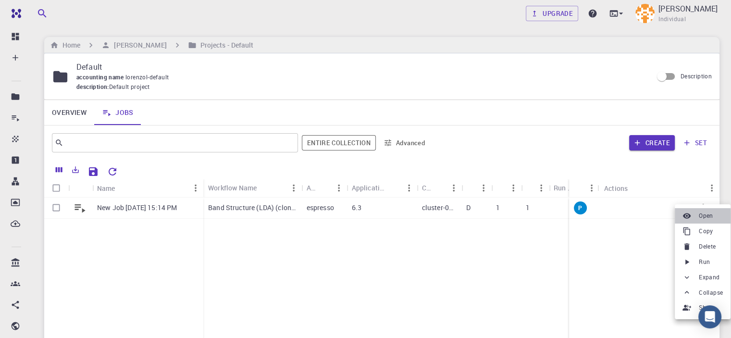
click at [706, 213] on span "Open" at bounding box center [706, 216] width 14 height 10
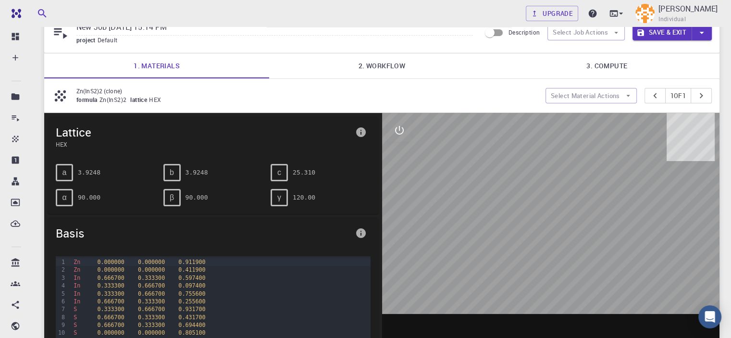
scroll to position [40, 0]
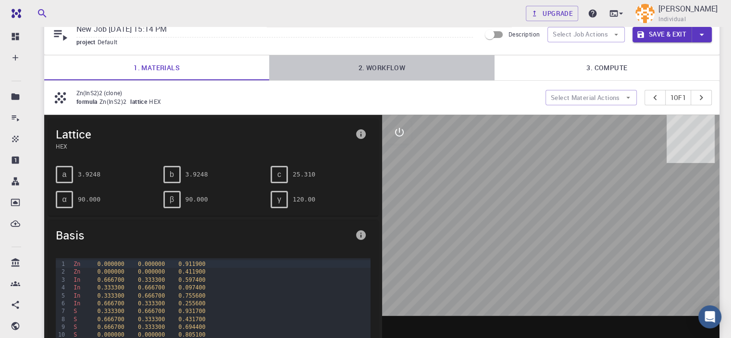
click at [351, 56] on link "2. Workflow" at bounding box center [381, 67] width 225 height 25
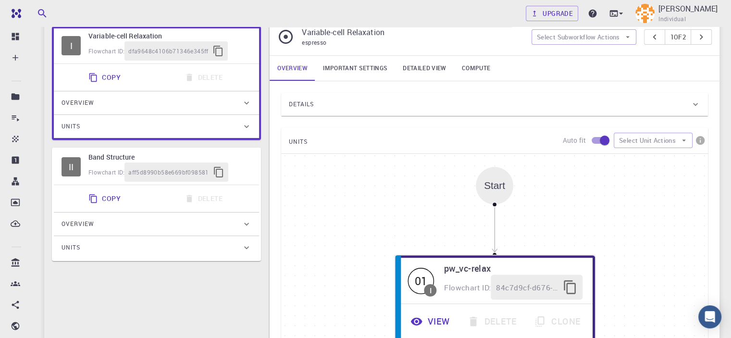
scroll to position [132, 0]
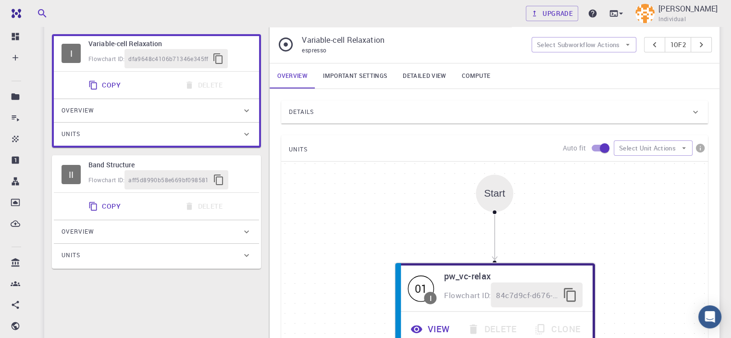
click at [247, 108] on icon at bounding box center [247, 111] width 10 height 10
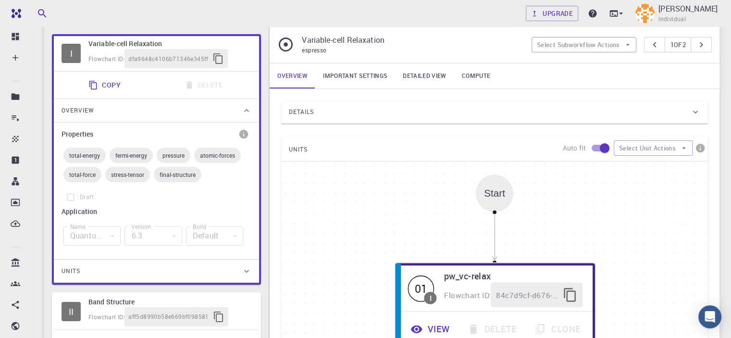
click at [247, 108] on icon at bounding box center [247, 111] width 10 height 10
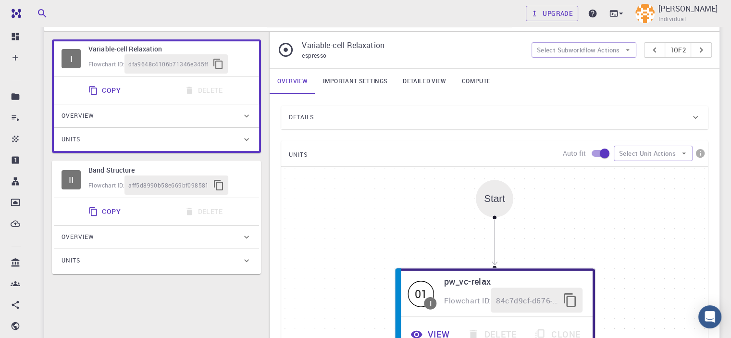
scroll to position [120, 0]
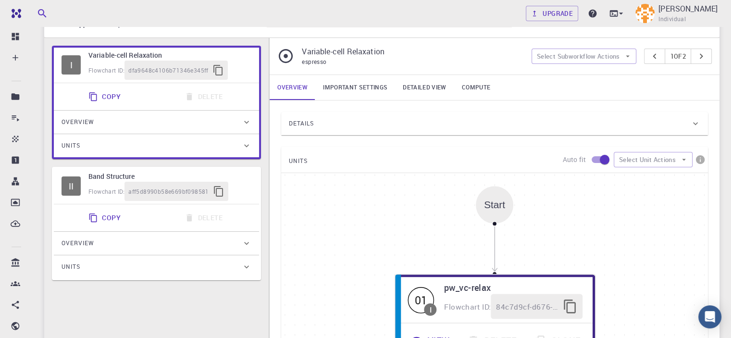
click at [367, 80] on link "Important settings" at bounding box center [355, 87] width 80 height 25
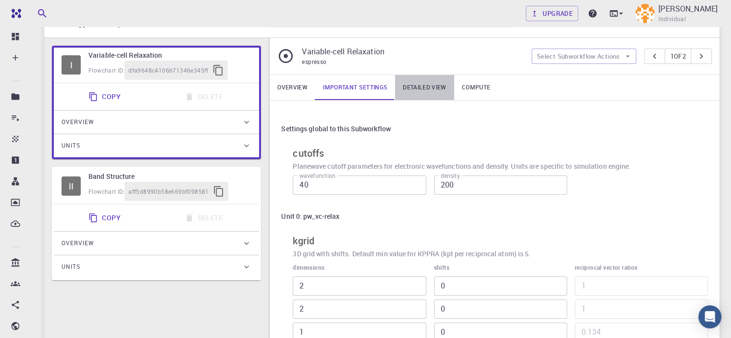
click at [424, 88] on link "Detailed view" at bounding box center [424, 87] width 59 height 25
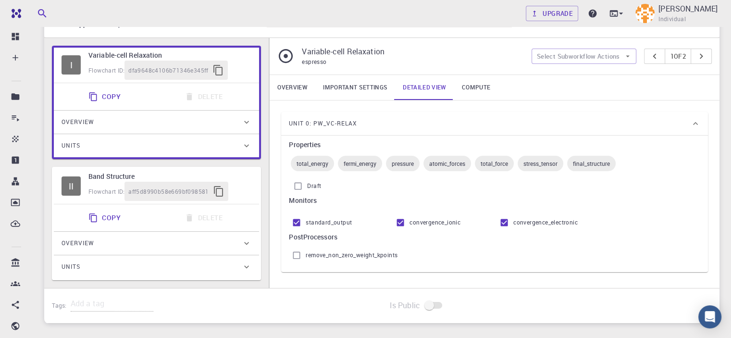
click at [468, 91] on link "Compute" at bounding box center [476, 87] width 44 height 25
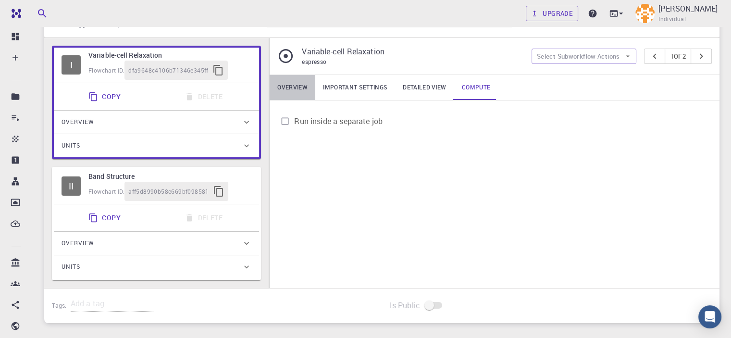
click at [298, 90] on link "Overview" at bounding box center [293, 87] width 46 height 25
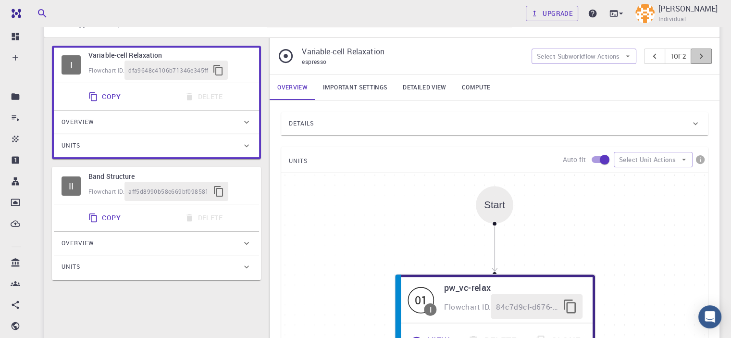
click at [711, 57] on button "pager" at bounding box center [701, 56] width 21 height 15
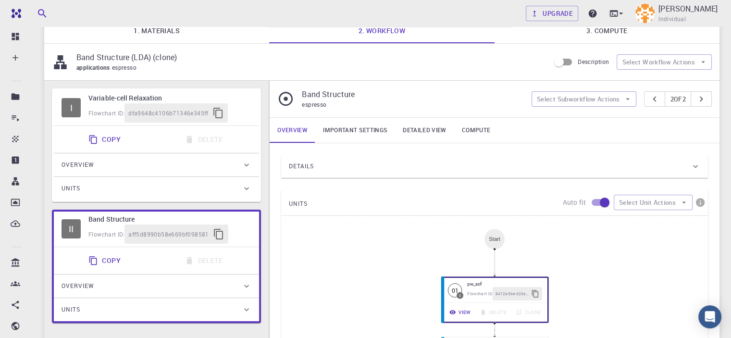
scroll to position [0, 0]
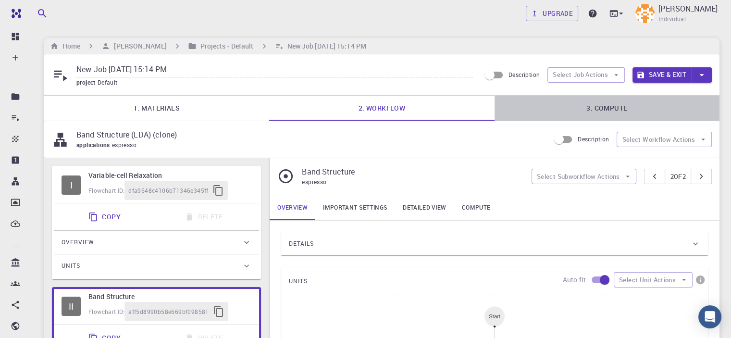
click at [611, 105] on link "3. Compute" at bounding box center [607, 108] width 225 height 25
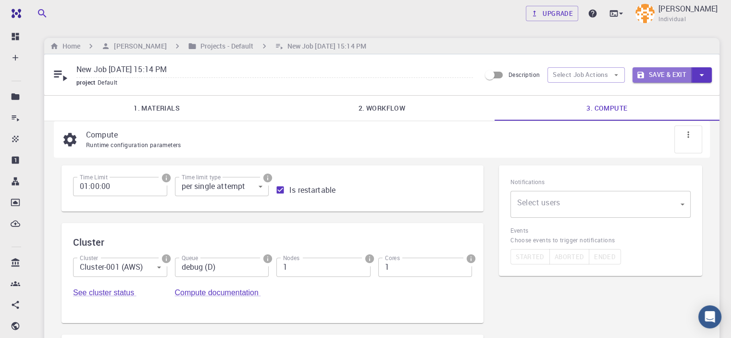
click at [665, 70] on button "Save & Exit" at bounding box center [662, 74] width 59 height 15
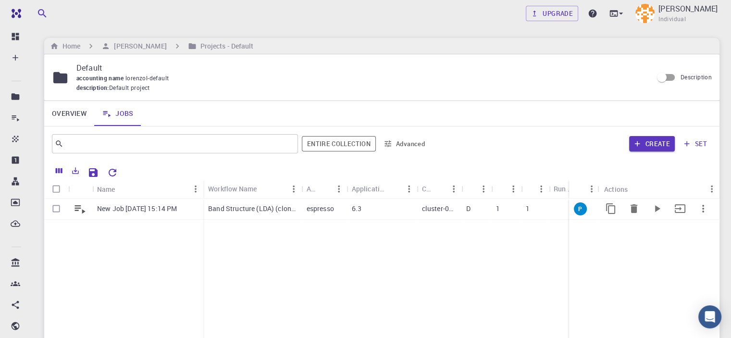
click at [527, 206] on p "1" at bounding box center [528, 209] width 4 height 10
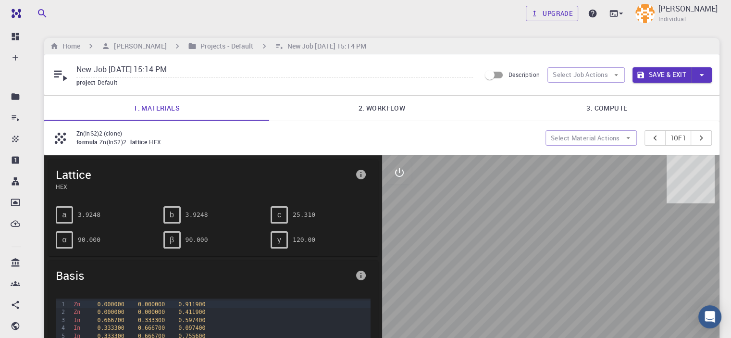
click at [658, 76] on button "Save & Exit" at bounding box center [662, 74] width 59 height 15
